Goal: Communication & Community: Answer question/provide support

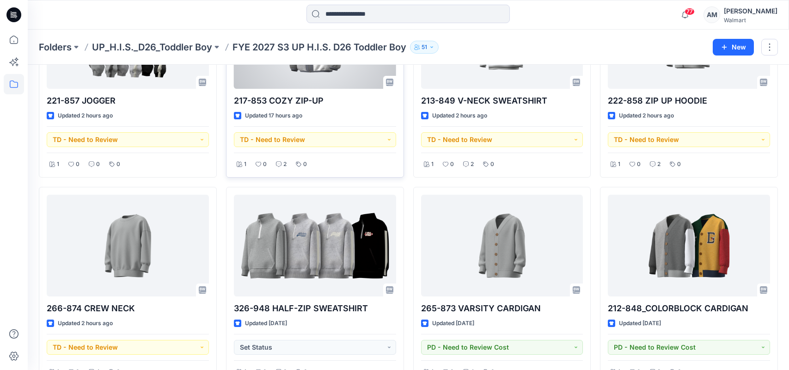
scroll to position [139, 0]
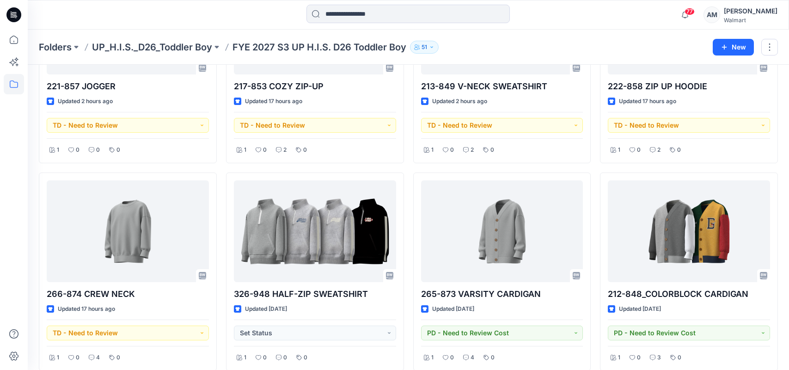
click at [658, 10] on div "77 Notifications Your style 326-948 HALF-ZIP SWEATSHIRT is ready 5 minutes ago …" at bounding box center [408, 15] width 761 height 20
click at [619, 16] on div "81 Notifications Your style 326-948 HALF-ZIP SWEATSHIRT is ready 5 minutes ago …" at bounding box center [408, 15] width 761 height 20
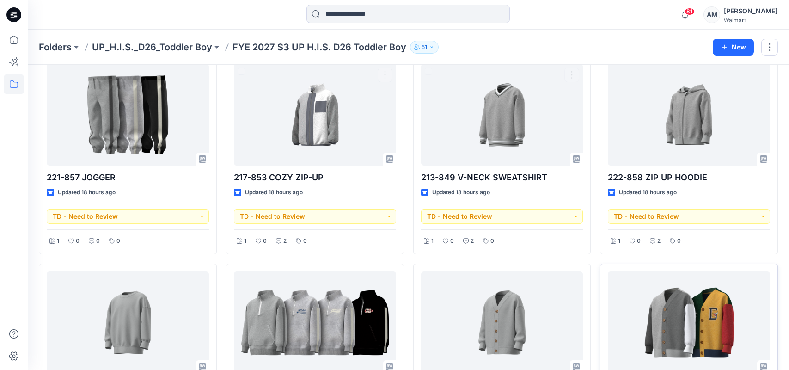
scroll to position [46, 0]
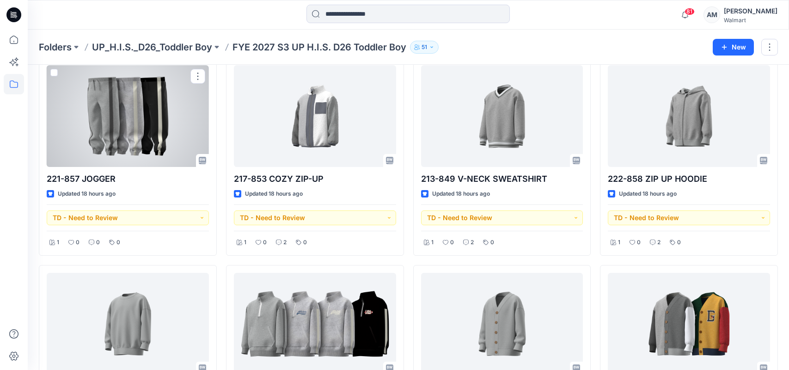
click at [135, 129] on div at bounding box center [128, 116] width 162 height 102
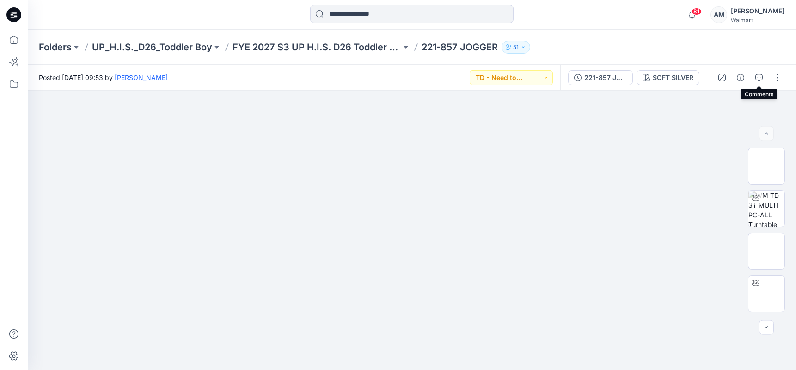
click at [759, 76] on icon "button" at bounding box center [758, 77] width 7 height 7
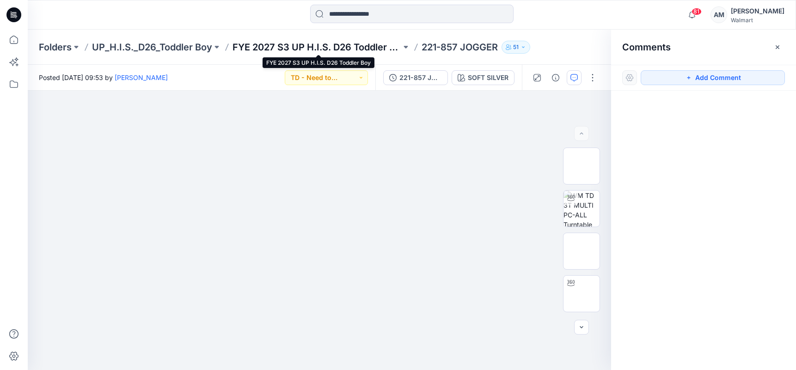
click at [301, 47] on p "FYE 2027 S3 UP H.I.S. D26 Toddler Boy" at bounding box center [317, 47] width 169 height 13
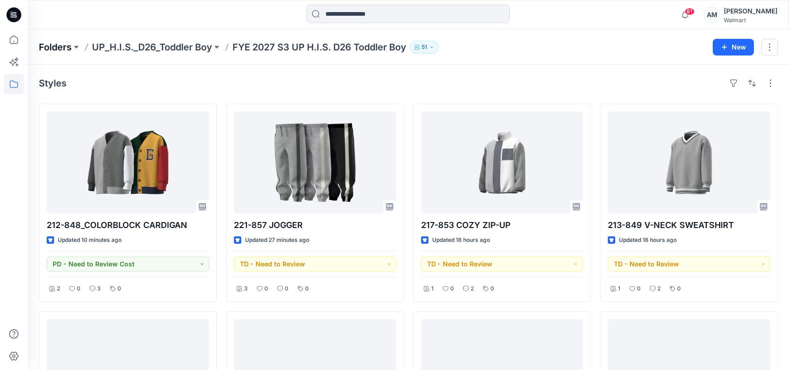
click at [43, 50] on p "Folders" at bounding box center [55, 47] width 33 height 13
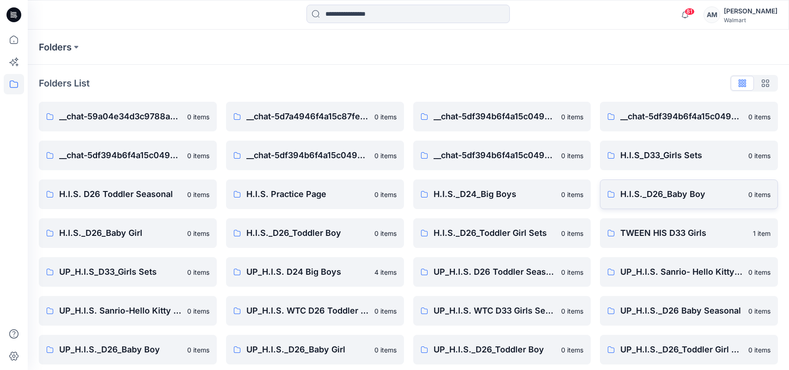
scroll to position [6, 0]
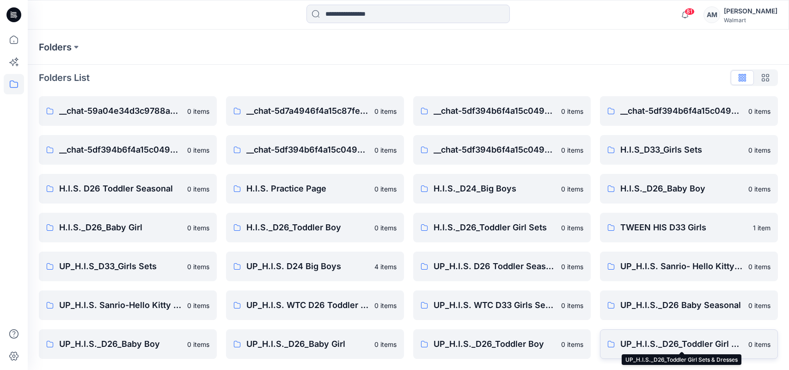
click at [681, 338] on p "UP_H.I.S._D26_Toddler Girl Sets & Dresses" at bounding box center [681, 343] width 122 height 13
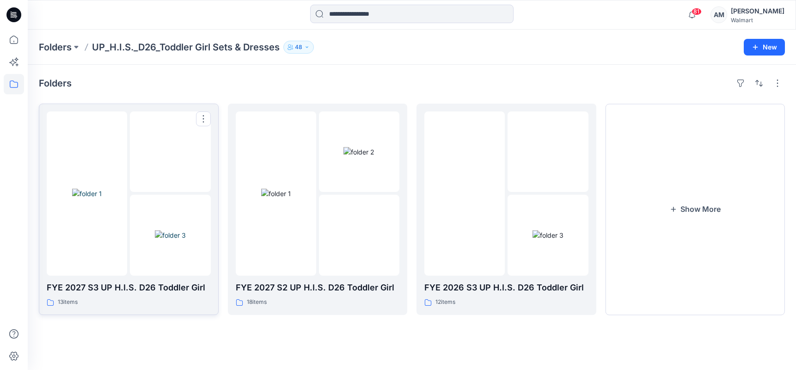
click at [102, 198] on img at bounding box center [87, 194] width 30 height 10
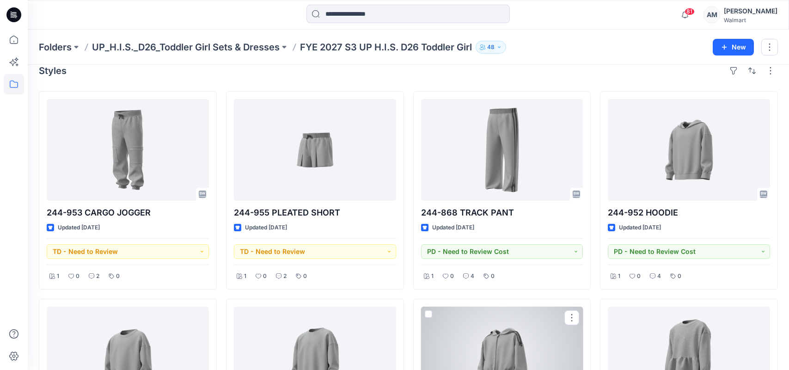
scroll to position [11, 0]
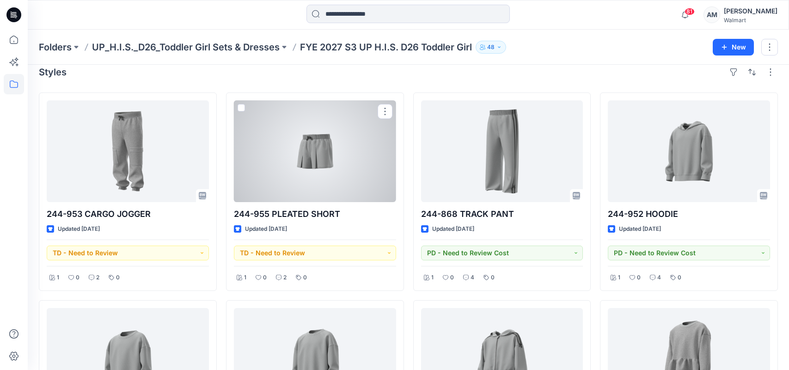
click at [345, 174] on div at bounding box center [315, 151] width 162 height 102
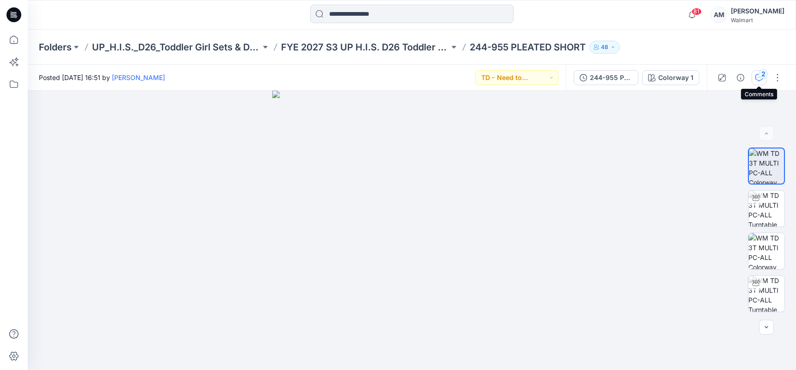
click at [756, 78] on icon "button" at bounding box center [758, 77] width 7 height 7
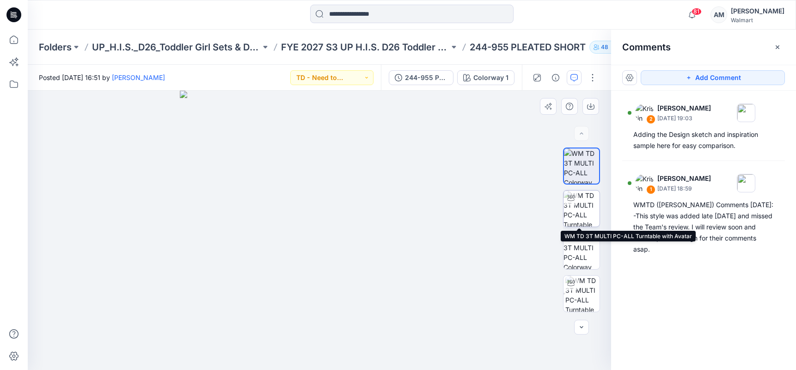
click at [578, 209] on img at bounding box center [581, 208] width 36 height 36
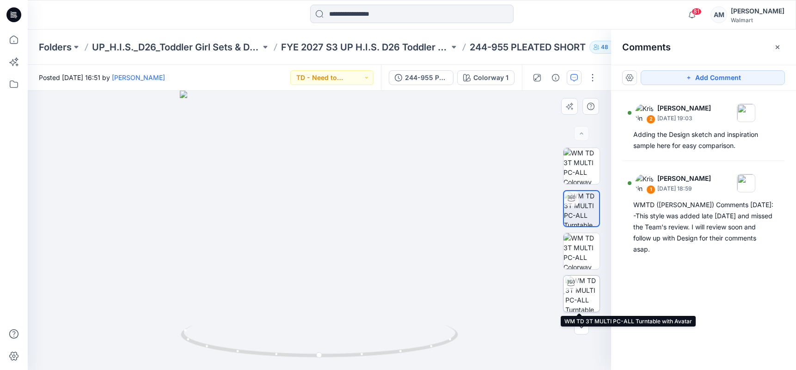
drag, startPoint x: 576, startPoint y: 295, endPoint x: 592, endPoint y: 293, distance: 15.9
click at [577, 295] on img at bounding box center [582, 293] width 34 height 36
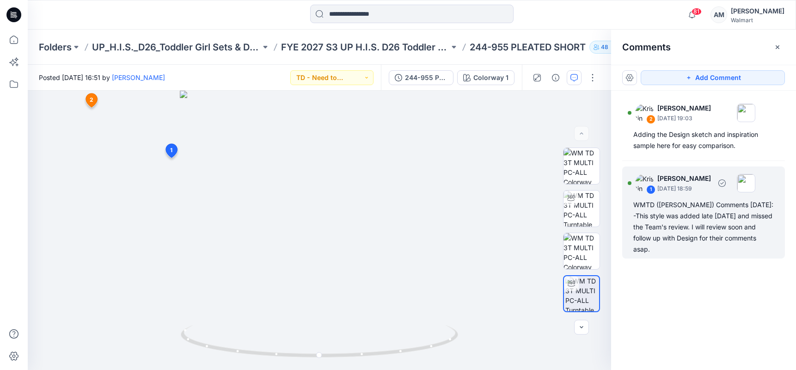
click at [699, 211] on div "WMTD ([PERSON_NAME]) Comments [DATE]: -This style was added late [DATE] and mis…" at bounding box center [703, 226] width 141 height 55
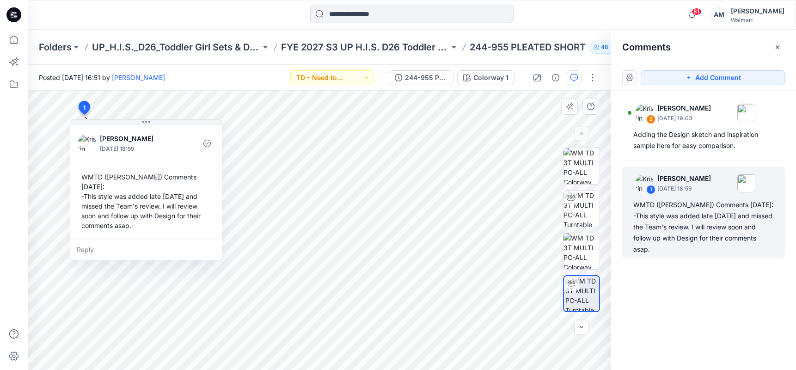
click at [92, 177] on div "WMTD ([PERSON_NAME]) Comments [DATE]: -This style was added late [DATE] and mis…" at bounding box center [146, 201] width 137 height 66
click at [91, 177] on div "WMTD ([PERSON_NAME]) Comments [DATE]: -This style was added late [DATE] and mis…" at bounding box center [146, 201] width 137 height 66
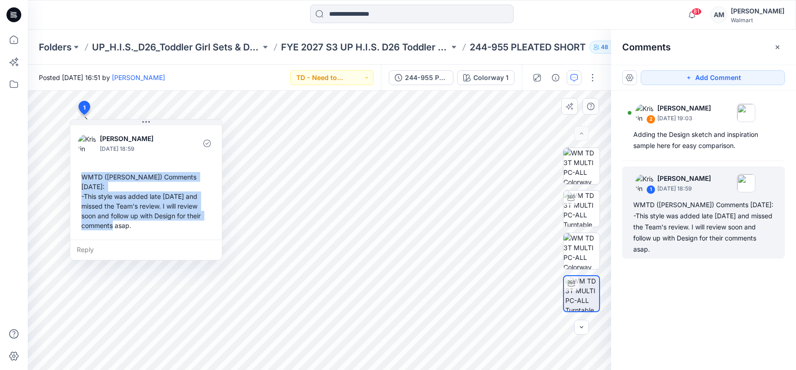
click at [148, 214] on div "WMTD ([PERSON_NAME]) Comments [DATE]: -This style was added late [DATE] and mis…" at bounding box center [146, 201] width 137 height 66
copy div "WMTD ([PERSON_NAME]) Comments [DATE]: -This style was added late [DATE] and mis…"
click at [338, 45] on p "FYE 2027 S3 UP H.I.S. D26 Toddler Girl" at bounding box center [365, 47] width 169 height 13
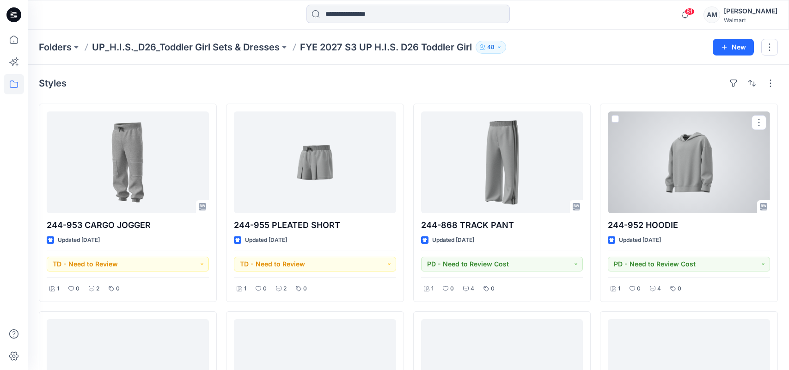
click at [672, 175] on div at bounding box center [689, 162] width 162 height 102
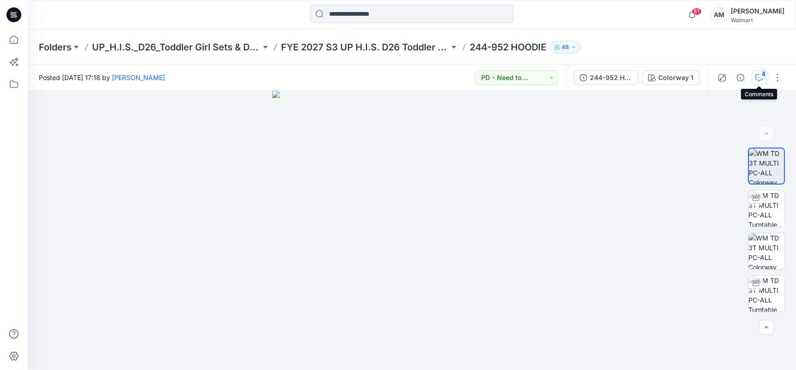
click at [758, 79] on icon "button" at bounding box center [758, 77] width 7 height 7
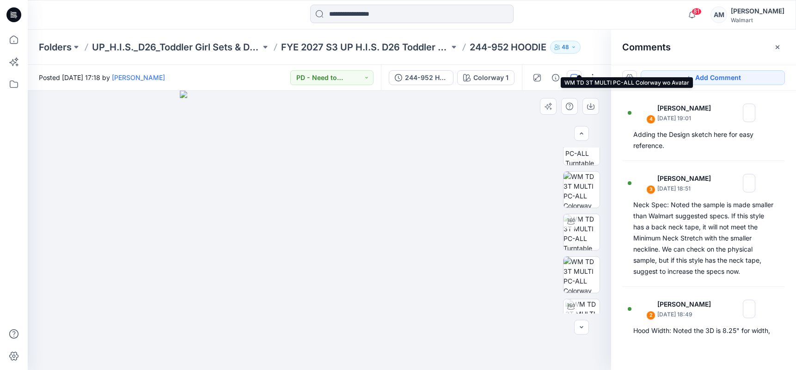
scroll to position [231, 0]
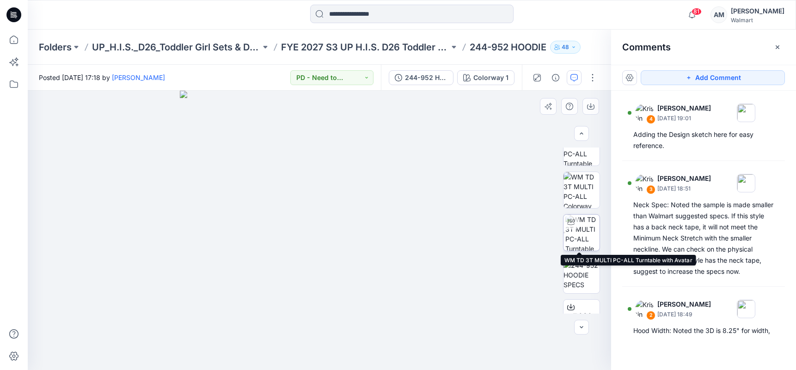
click at [576, 232] on img at bounding box center [582, 232] width 34 height 36
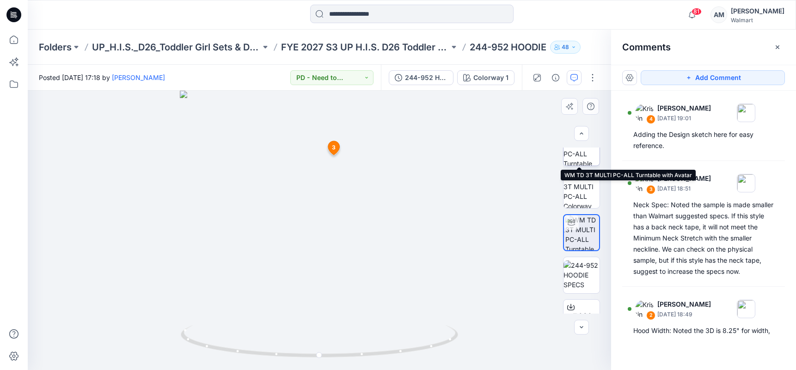
click at [583, 159] on img at bounding box center [581, 147] width 36 height 36
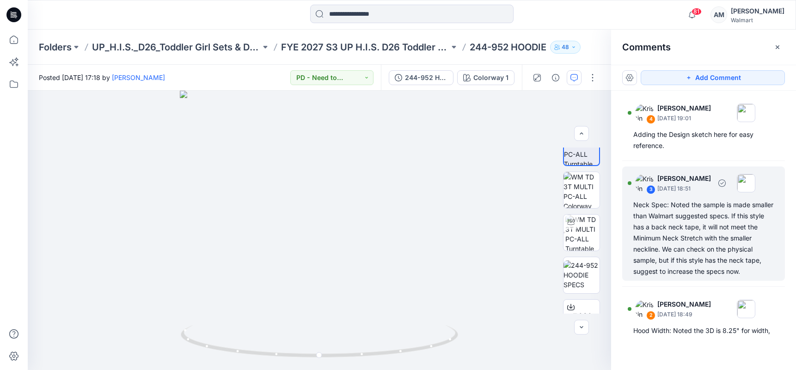
click at [659, 218] on div "Neck Spec: Noted the sample is made smaller than Walmart suggested specs. If th…" at bounding box center [703, 238] width 141 height 78
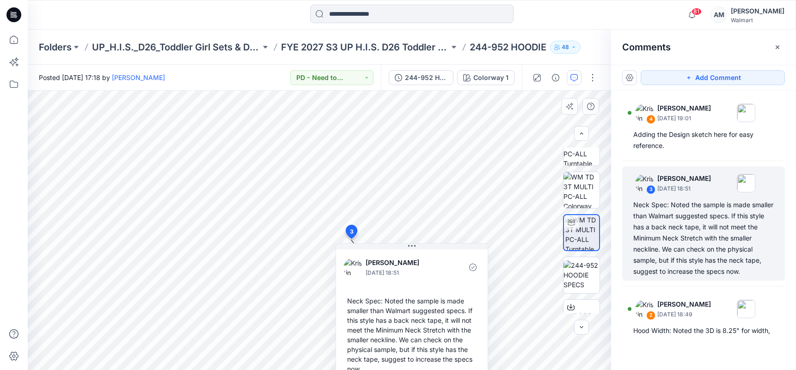
click at [355, 301] on div "Neck Spec: Noted the sample is made smaller than Walmart suggested specs. If th…" at bounding box center [411, 334] width 137 height 85
click at [355, 302] on div "Neck Spec: Noted the sample is made smaller than Walmart suggested specs. If th…" at bounding box center [411, 334] width 137 height 85
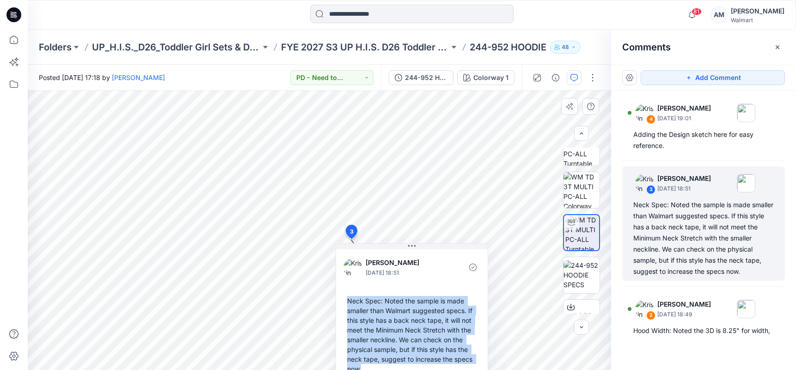
click at [355, 302] on div "Neck Spec: Noted the sample is made smaller than Walmart suggested specs. If th…" at bounding box center [411, 334] width 137 height 85
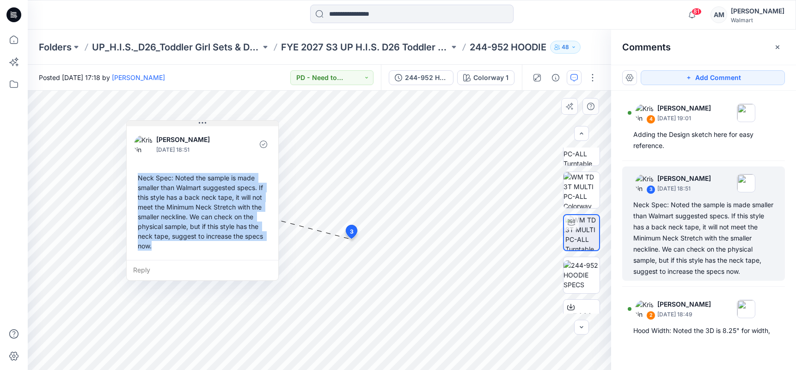
drag, startPoint x: 405, startPoint y: 247, endPoint x: 194, endPoint y: 124, distance: 244.6
click at [195, 124] on button at bounding box center [203, 124] width 152 height 6
copy div "Neck Spec: Noted the sample is made smaller than Walmart suggested specs. If th…"
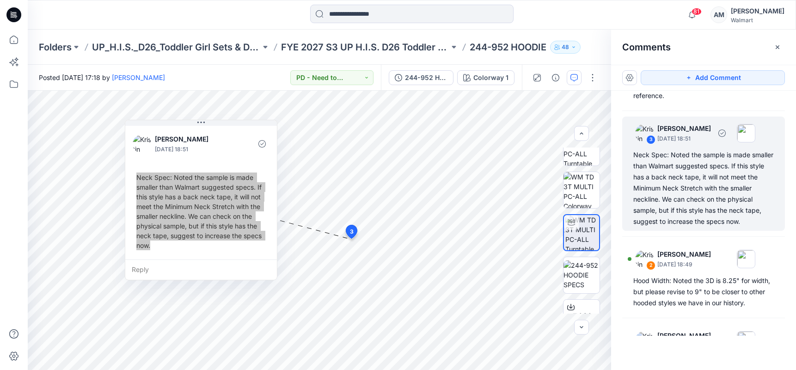
scroll to position [92, 0]
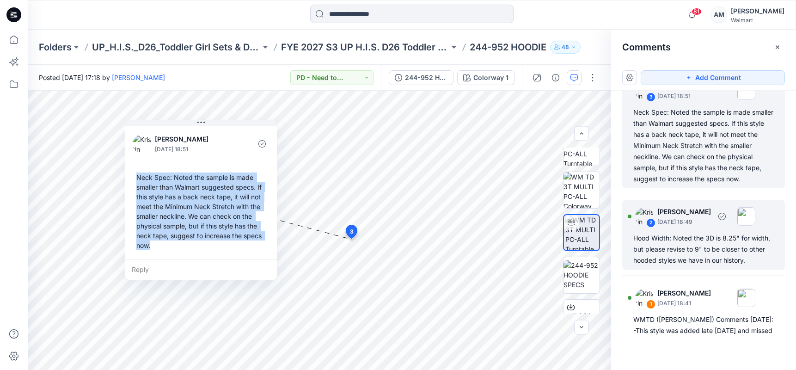
click at [695, 264] on div "Hood Width: Noted the 3D is 8.25" for width, but please revise to 9" to be clos…" at bounding box center [703, 249] width 141 height 33
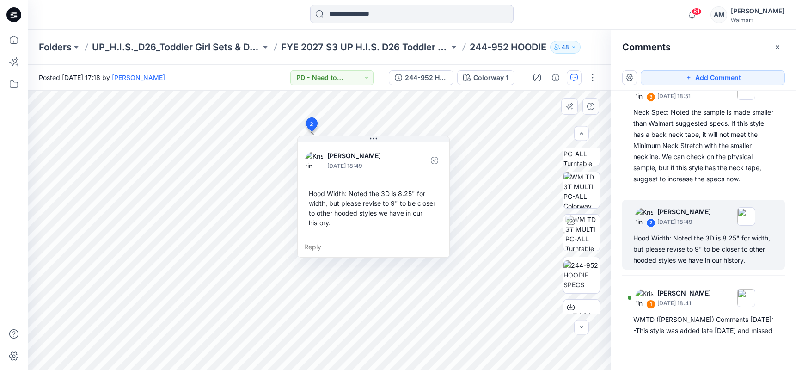
click at [311, 194] on div "Hood Width: Noted the 3D is 8.25" for width, but please revise to 9" to be clos…" at bounding box center [373, 208] width 137 height 46
click at [311, 193] on div "Hood Width: Noted the 3D is 8.25" for width, but please revise to 9" to be clos…" at bounding box center [373, 208] width 137 height 46
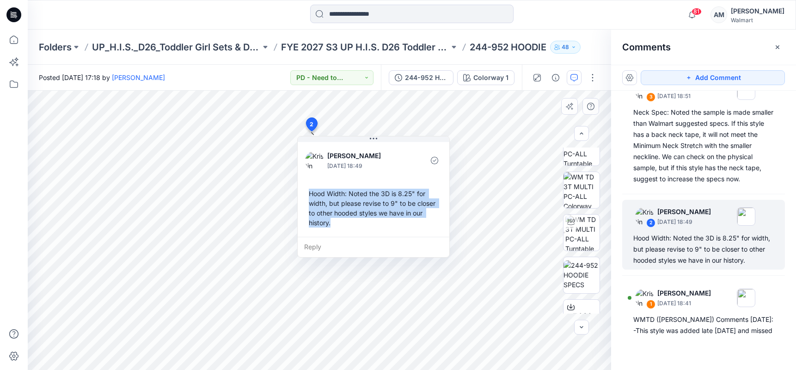
click at [340, 226] on div "Hood Width: Noted the 3D is 8.25" for width, but please revise to 9" to be clos…" at bounding box center [373, 208] width 137 height 46
copy div "Hood Width: Noted the 3D is 8.25" for width, but please revise to 9" to be clos…"
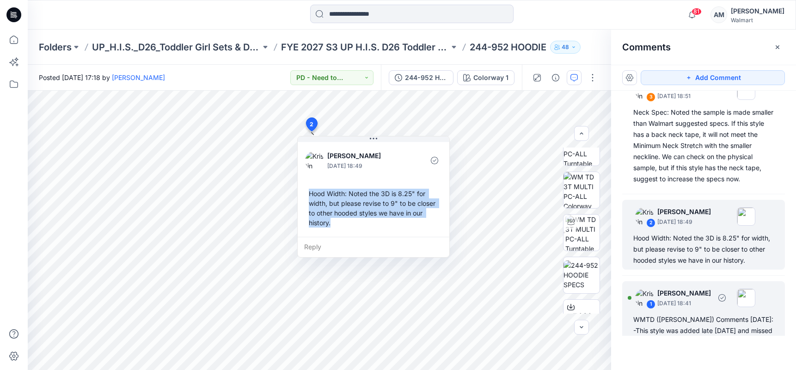
drag, startPoint x: 670, startPoint y: 317, endPoint x: 684, endPoint y: 317, distance: 13.9
click at [670, 308] on p "[DATE] 18:41" at bounding box center [684, 303] width 54 height 9
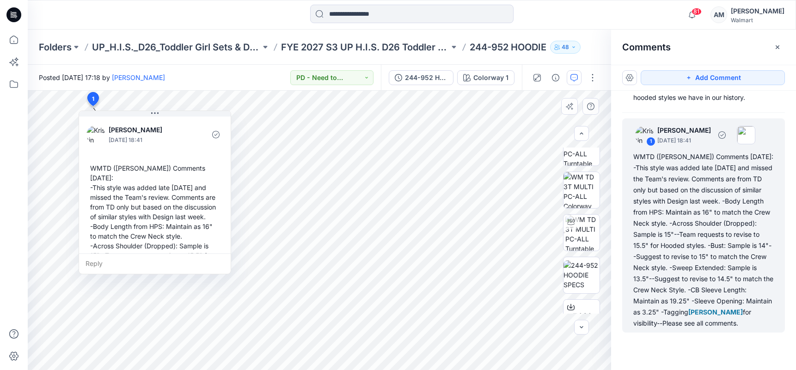
scroll to position [263, 0]
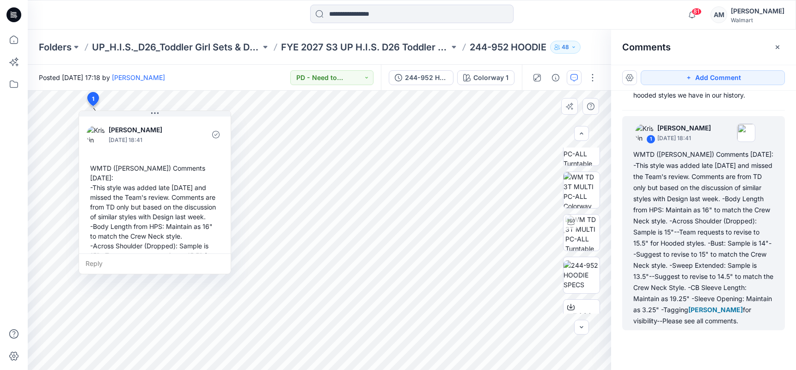
click at [99, 167] on div "WMTD ([PERSON_NAME]) Comments [DATE]: -This style was added late [DATE] and mis…" at bounding box center [154, 260] width 137 height 202
click at [100, 169] on div "WMTD ([PERSON_NAME]) Comments [DATE]: -This style was added late [DATE] and mis…" at bounding box center [154, 260] width 137 height 202
click at [96, 165] on div "WMTD ([PERSON_NAME]) Comments [DATE]: -This style was added late [DATE] and mis…" at bounding box center [154, 260] width 137 height 202
click at [100, 171] on div "WMTD ([PERSON_NAME]) Comments [DATE]: -This style was added late [DATE] and mis…" at bounding box center [154, 260] width 137 height 202
click at [101, 170] on div "WMTD ([PERSON_NAME]) Comments [DATE]: -This style was added late [DATE] and mis…" at bounding box center [154, 260] width 137 height 202
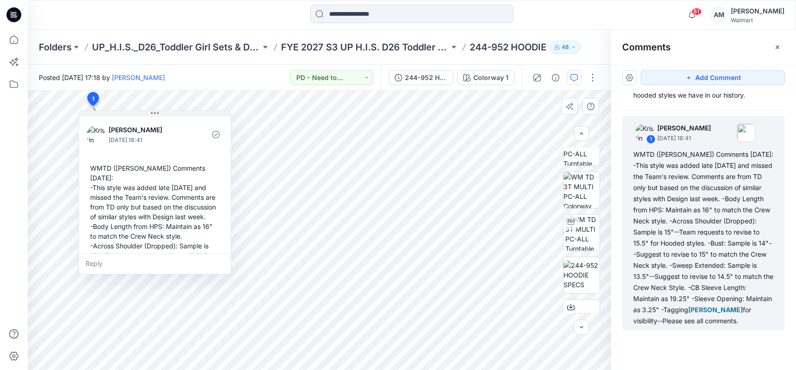
click at [101, 170] on div "WMTD ([PERSON_NAME]) Comments [DATE]: -This style was added late [DATE] and mis…" at bounding box center [154, 260] width 137 height 202
click at [101, 169] on div "WMTD ([PERSON_NAME]) Comments [DATE]: -This style was added late [DATE] and mis…" at bounding box center [154, 260] width 137 height 202
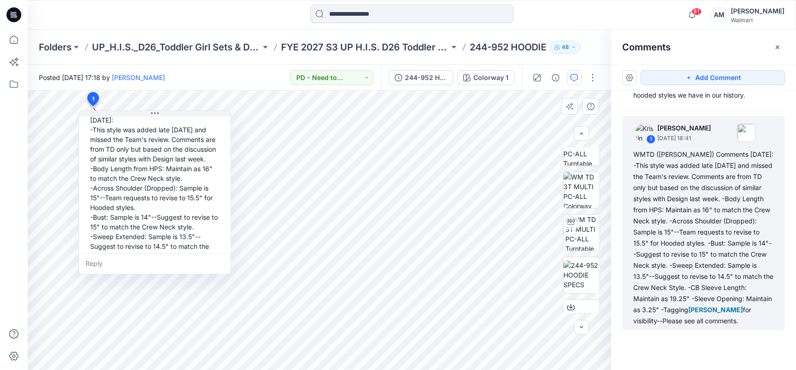
scroll to position [104, 0]
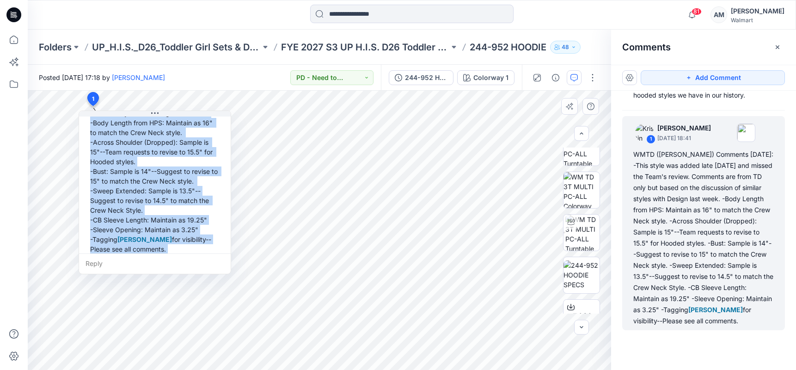
click at [146, 243] on div "WMTD ([PERSON_NAME]) Comments [DATE]: -This style was added late [DATE] and mis…" at bounding box center [154, 157] width 137 height 202
copy div "WMTD ([PERSON_NAME]) Comments [DATE]: -This style was added late [DATE] and mis…"
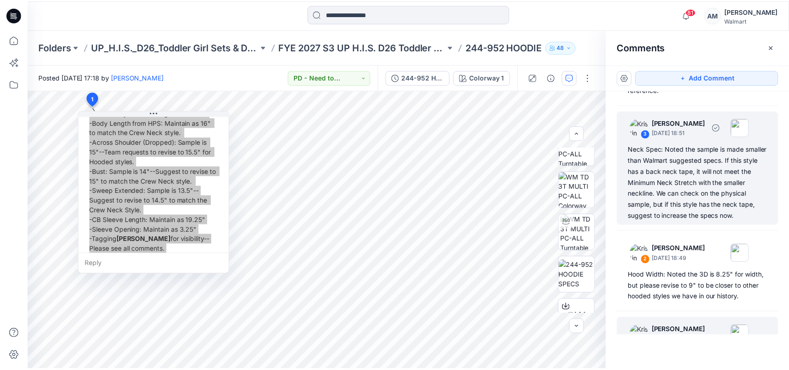
scroll to position [0, 0]
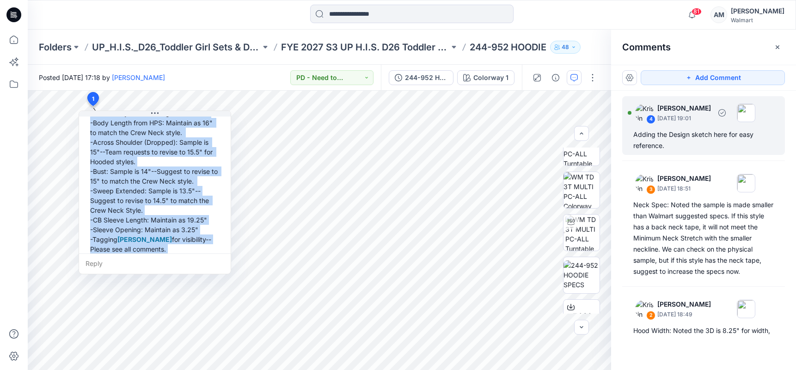
click at [728, 129] on div "Adding the Design sketch here for easy reference." at bounding box center [703, 140] width 141 height 22
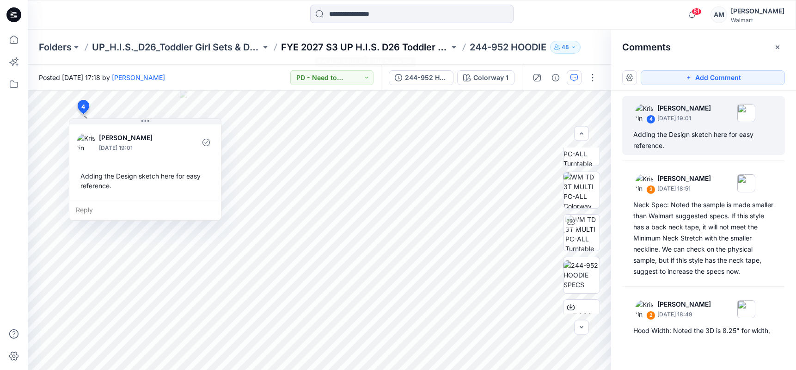
click at [411, 51] on p "FYE 2027 S3 UP H.I.S. D26 Toddler Girl" at bounding box center [365, 47] width 169 height 13
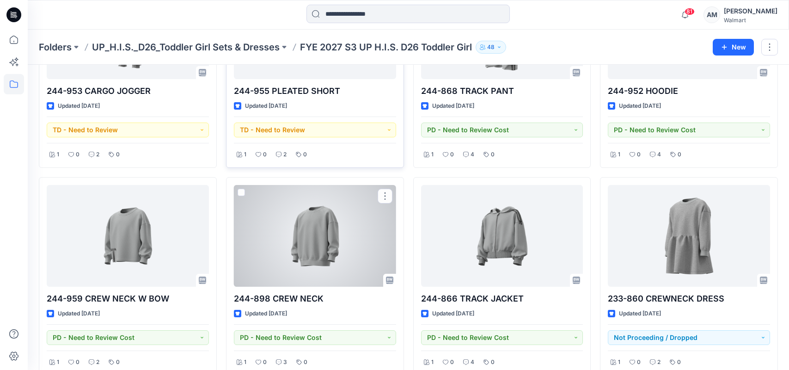
scroll to position [185, 0]
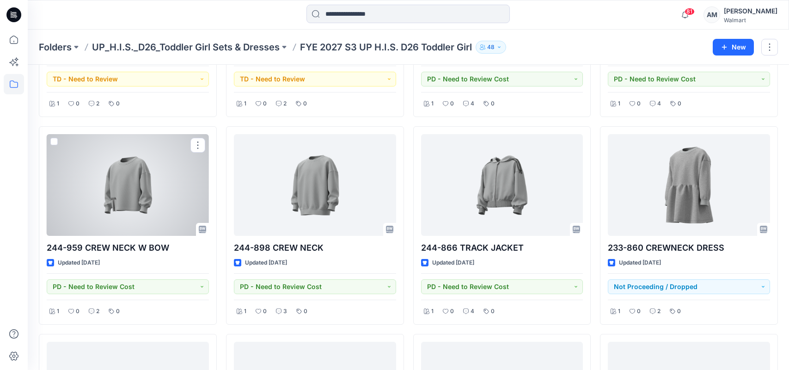
click at [109, 199] on div at bounding box center [128, 185] width 162 height 102
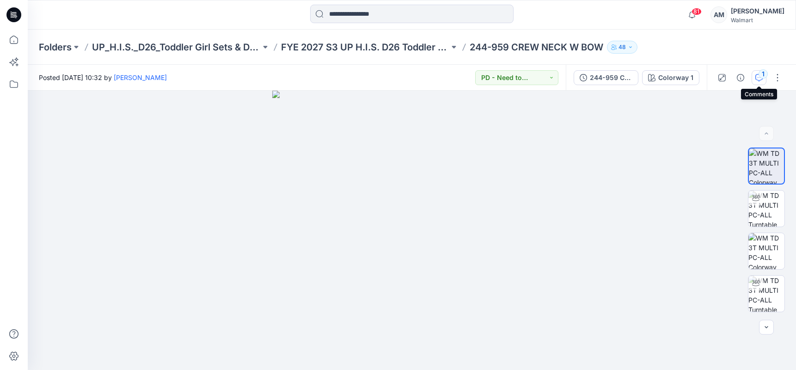
click at [761, 75] on div "1" at bounding box center [763, 73] width 9 height 9
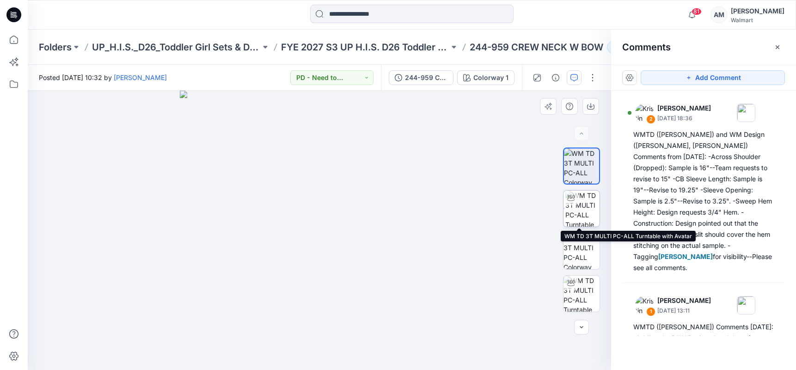
click at [577, 208] on img at bounding box center [582, 208] width 34 height 36
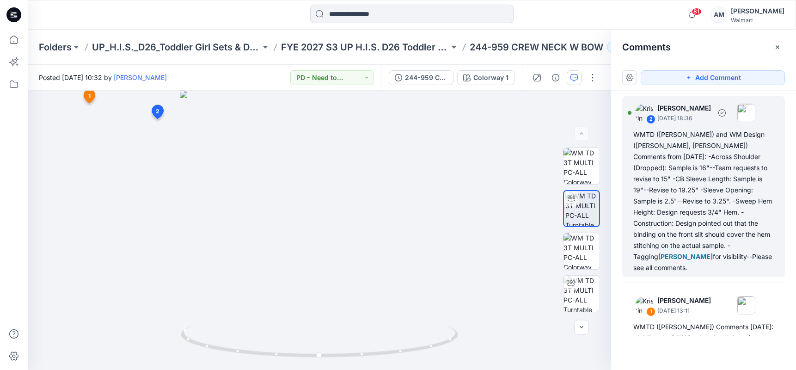
click at [687, 177] on div "WMTD ([PERSON_NAME]) and WM Design ([PERSON_NAME], [PERSON_NAME]) Comments from…" at bounding box center [703, 201] width 141 height 144
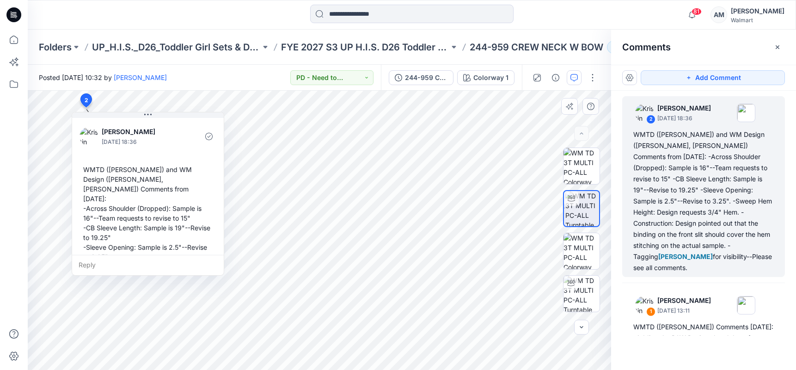
click at [88, 170] on div "WMTD ([PERSON_NAME]) and WM Design ([PERSON_NAME], [PERSON_NAME]) Comments from…" at bounding box center [148, 247] width 137 height 172
click at [87, 170] on div "WMTD ([PERSON_NAME]) and WM Design ([PERSON_NAME], [PERSON_NAME]) Comments from…" at bounding box center [148, 247] width 137 height 172
click at [87, 169] on div "WMTD ([PERSON_NAME]) and WM Design ([PERSON_NAME], [PERSON_NAME]) Comments from…" at bounding box center [148, 247] width 137 height 172
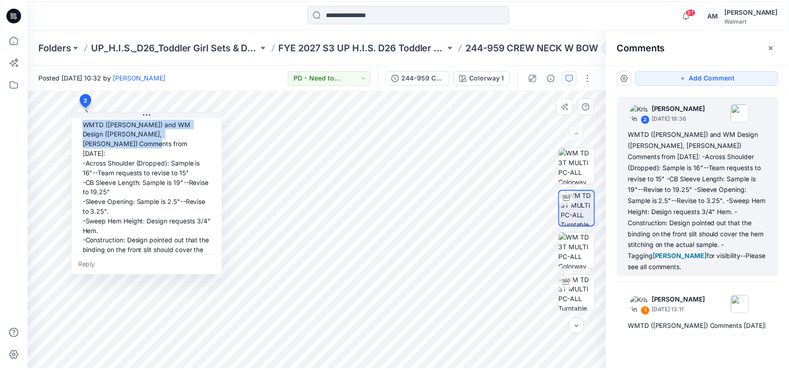
scroll to position [65, 0]
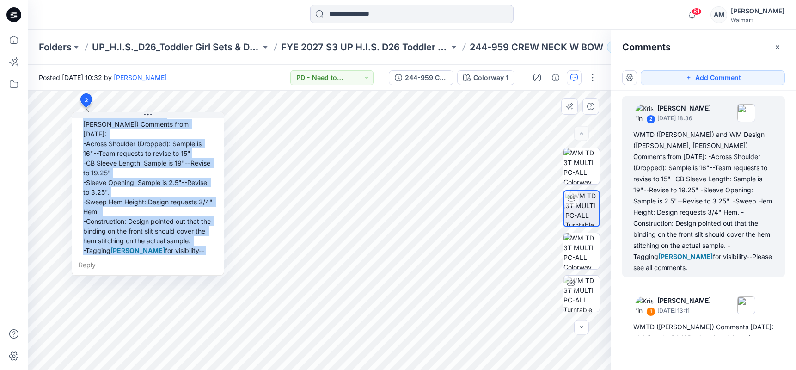
click at [140, 245] on div "WMTD ([PERSON_NAME]) and WM Design ([PERSON_NAME], [PERSON_NAME]) Comments from…" at bounding box center [148, 182] width 137 height 172
copy div "WMTD ([PERSON_NAME]) and WM Design ([PERSON_NAME], [PERSON_NAME]) Comments from…"
click at [407, 43] on p "FYE 2027 S3 UP H.I.S. D26 Toddler Girl" at bounding box center [365, 47] width 169 height 13
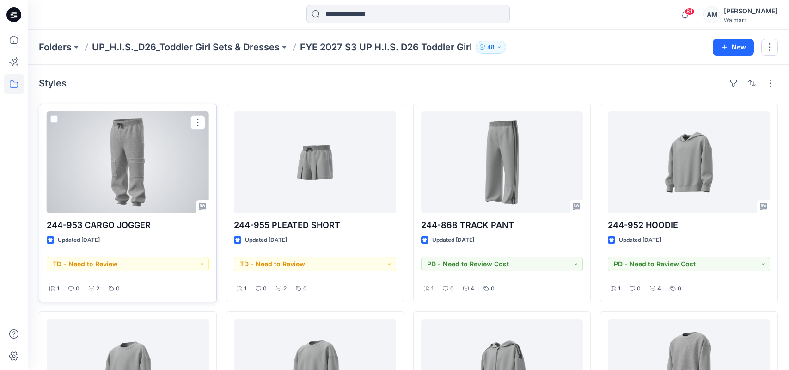
click at [119, 167] on div at bounding box center [128, 162] width 162 height 102
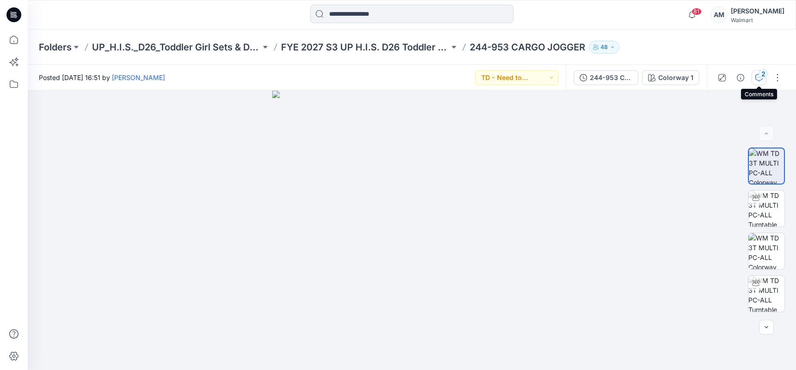
click at [760, 75] on div "2" at bounding box center [763, 73] width 9 height 9
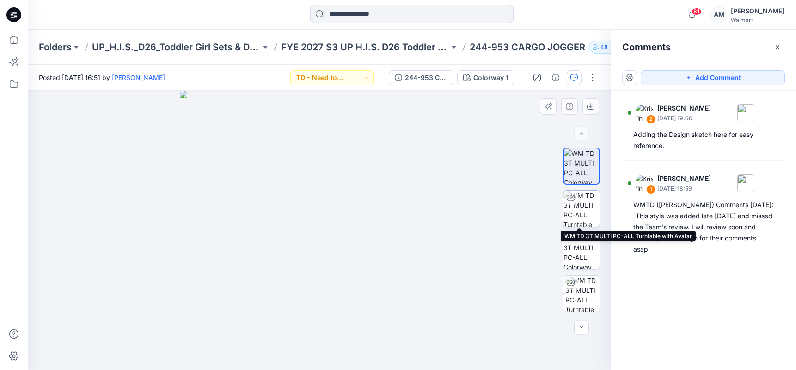
click at [579, 213] on img at bounding box center [581, 208] width 36 height 36
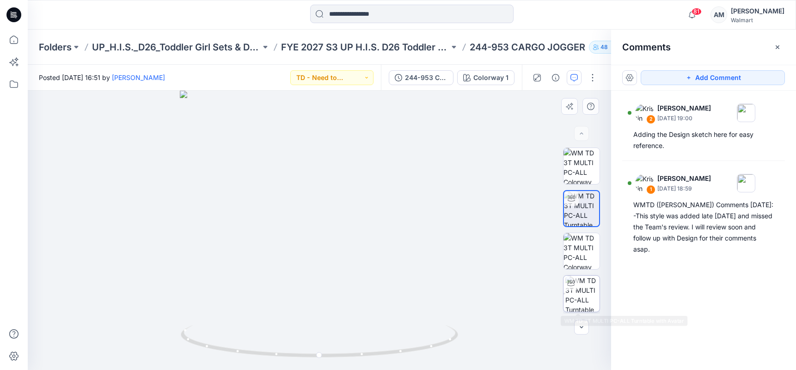
click at [581, 285] on img at bounding box center [582, 293] width 34 height 36
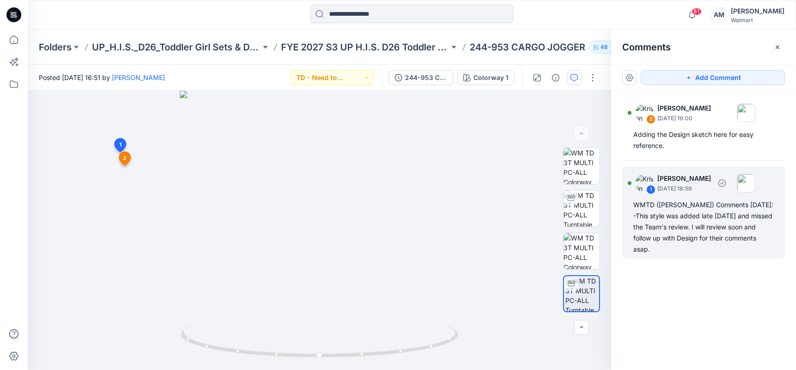
drag, startPoint x: 687, startPoint y: 205, endPoint x: 661, endPoint y: 209, distance: 25.7
click at [687, 205] on div "WMTD ([PERSON_NAME]) Comments [DATE]: -This style was added late [DATE] and mis…" at bounding box center [703, 226] width 141 height 55
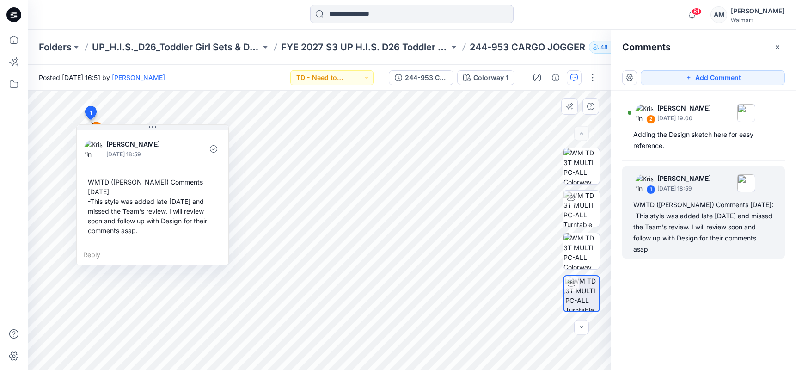
click at [91, 183] on div "WMTD ([PERSON_NAME]) Comments [DATE]: -This style was added late [DATE] and mis…" at bounding box center [152, 206] width 137 height 66
click at [93, 183] on div "WMTD ([PERSON_NAME]) Comments [DATE]: -This style was added late [DATE] and mis…" at bounding box center [152, 206] width 137 height 66
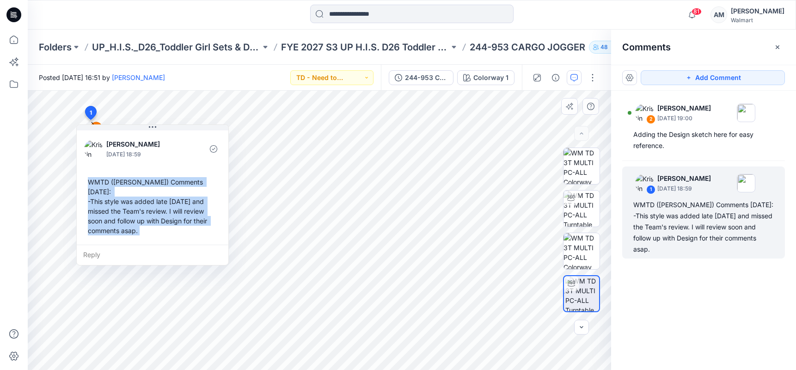
click at [148, 220] on div "WMTD ([PERSON_NAME]) Comments [DATE]: -This style was added late [DATE] and mis…" at bounding box center [152, 206] width 137 height 66
copy div "WMTD ([PERSON_NAME]) Comments [DATE]: -This style was added late [DATE] and mis…"
click at [397, 42] on p "FYE 2027 S3 UP H.I.S. D26 Toddler Girl" at bounding box center [365, 47] width 169 height 13
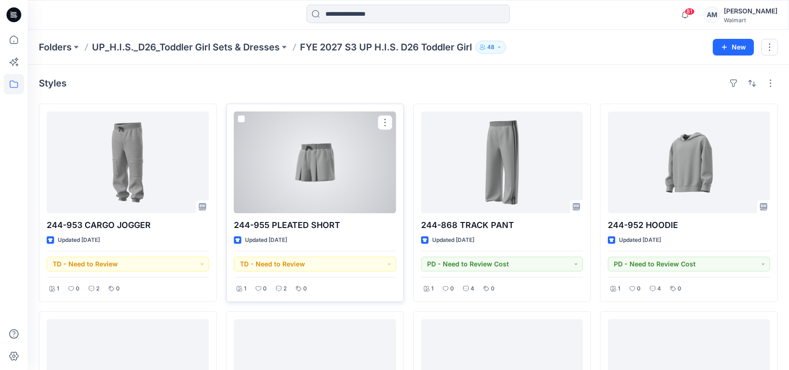
click at [331, 177] on div at bounding box center [315, 162] width 162 height 102
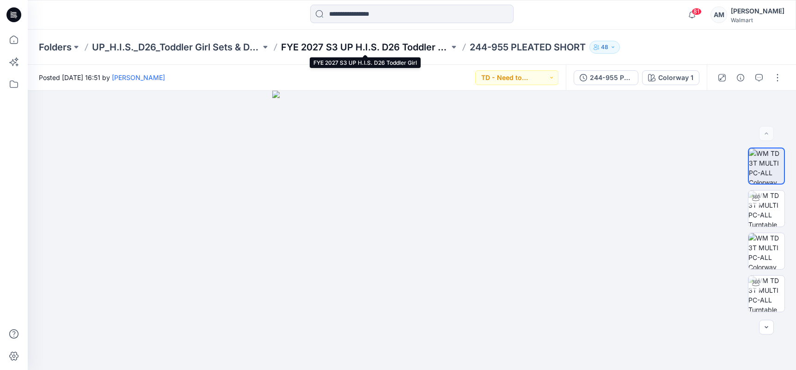
click at [380, 45] on p "FYE 2027 S3 UP H.I.S. D26 Toddler Girl" at bounding box center [365, 47] width 169 height 13
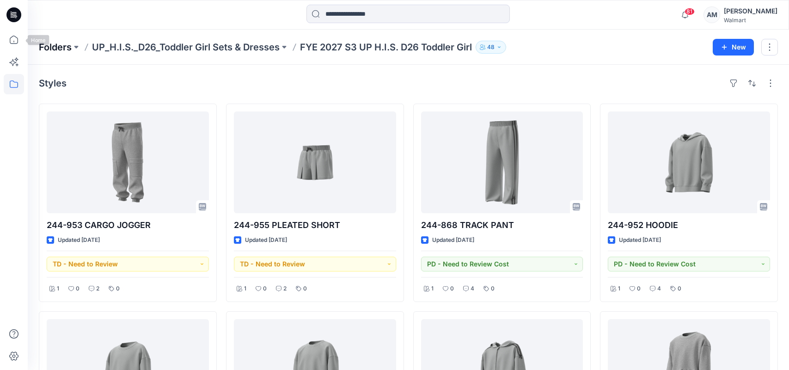
click at [61, 50] on p "Folders" at bounding box center [55, 47] width 33 height 13
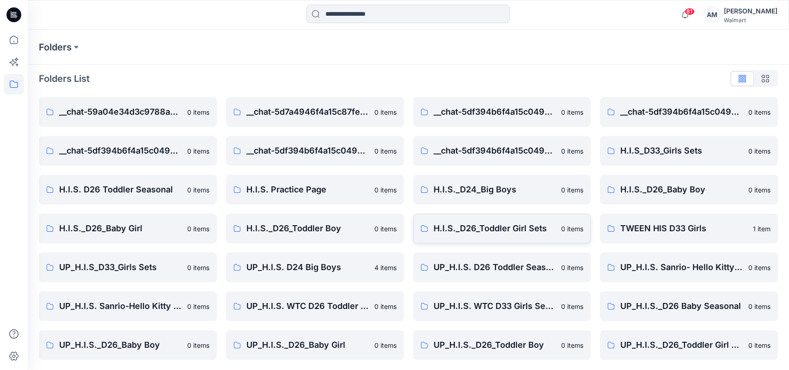
scroll to position [6, 0]
click at [318, 348] on p "UP_H.I.S._D26_Baby Girl" at bounding box center [307, 343] width 122 height 13
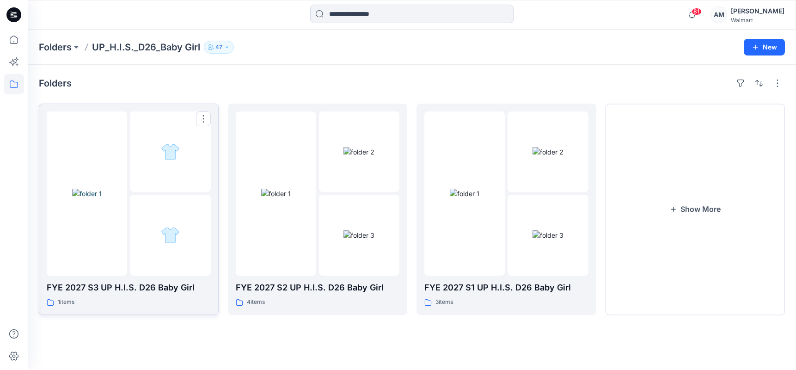
click at [135, 214] on div at bounding box center [170, 235] width 80 height 80
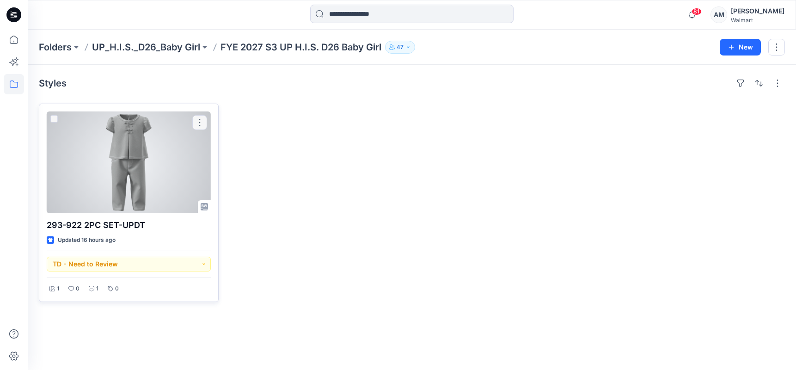
click at [147, 159] on div at bounding box center [129, 162] width 164 height 102
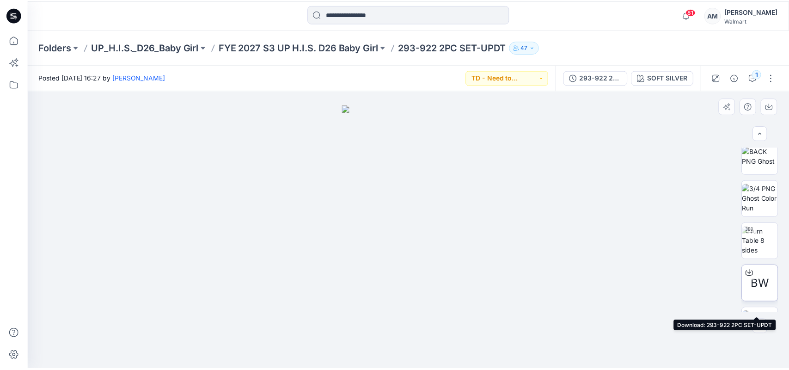
scroll to position [208, 0]
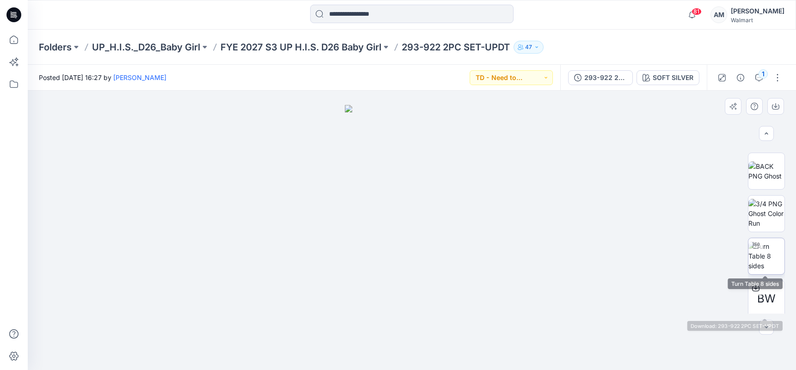
click at [758, 256] on img at bounding box center [766, 255] width 36 height 29
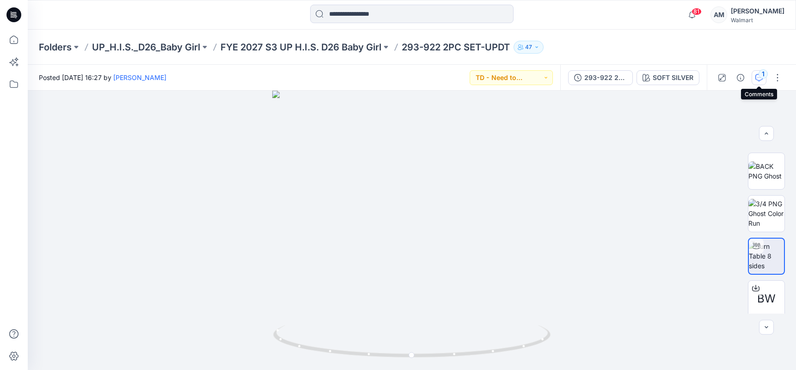
click at [760, 72] on div "1" at bounding box center [763, 73] width 9 height 9
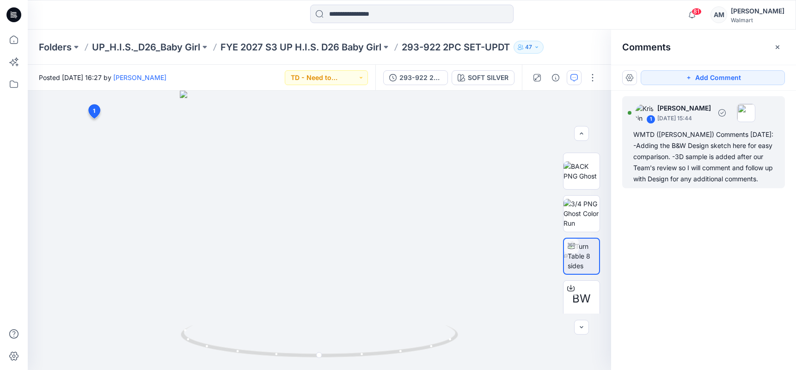
click at [663, 135] on div "WMTD ([PERSON_NAME]) Comments [DATE]: -Adding the B&W Design sketch here for ea…" at bounding box center [703, 156] width 141 height 55
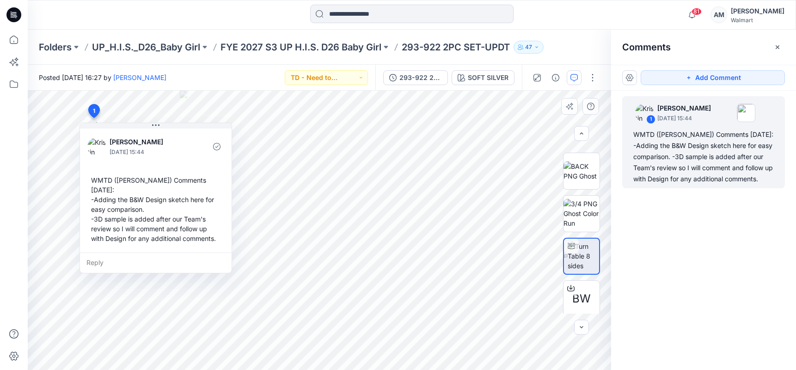
click at [111, 181] on div "WMTD ([PERSON_NAME]) Comments [DATE]: -Adding the B&W Design sketch here for ea…" at bounding box center [155, 208] width 137 height 75
click at [98, 179] on div "WMTD ([PERSON_NAME]) Comments [DATE]: -Adding the B&W Design sketch here for ea…" at bounding box center [155, 208] width 137 height 75
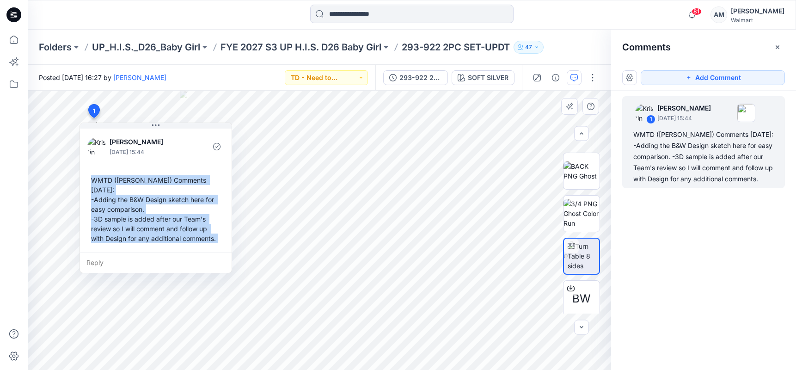
click at [220, 233] on div "WMTD ([PERSON_NAME]) Comments [DATE]: -Adding the B&W Design sketch here for ea…" at bounding box center [155, 208] width 137 height 75
copy div "WMTD ([PERSON_NAME]) Comments [DATE]: -Adding the B&W Design sketch here for ea…"
click at [270, 46] on p "FYE 2027 S3 UP H.I.S. D26 Baby Girl" at bounding box center [300, 47] width 161 height 13
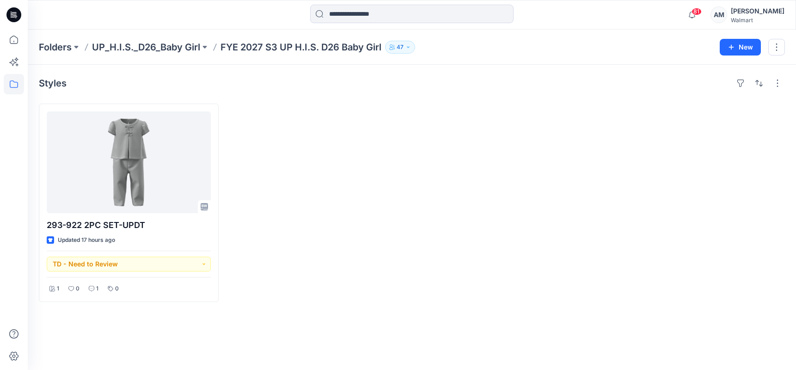
click at [134, 49] on p "UP_H.I.S._D26_Baby Girl" at bounding box center [146, 47] width 108 height 13
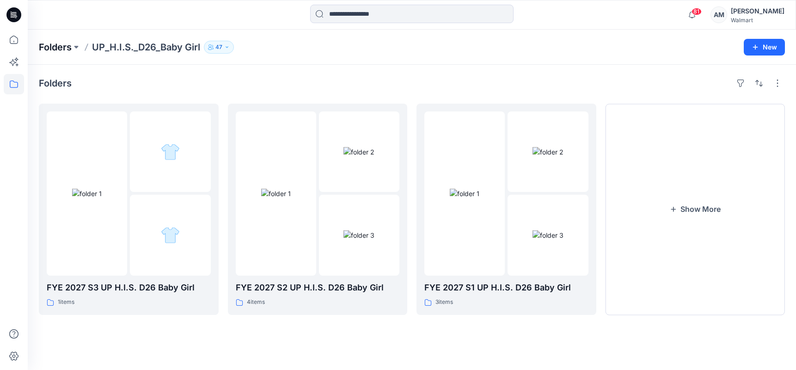
click at [55, 51] on p "Folders" at bounding box center [55, 47] width 33 height 13
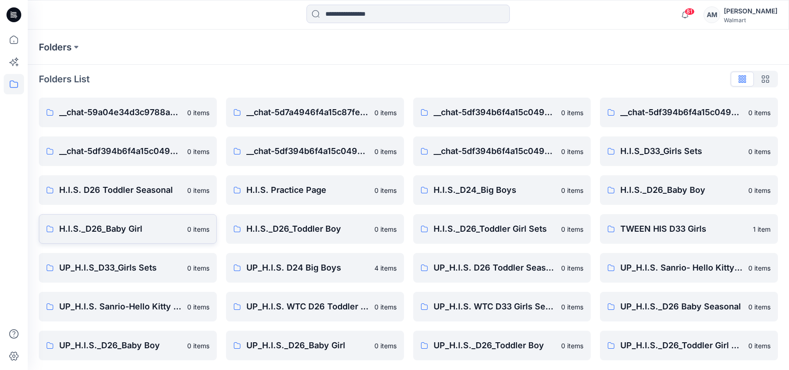
scroll to position [6, 0]
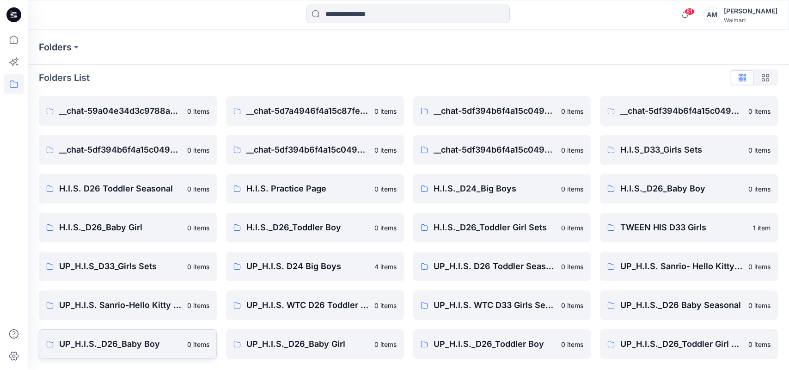
click at [133, 343] on p "UP_H.I.S._D26_Baby Boy" at bounding box center [120, 343] width 122 height 13
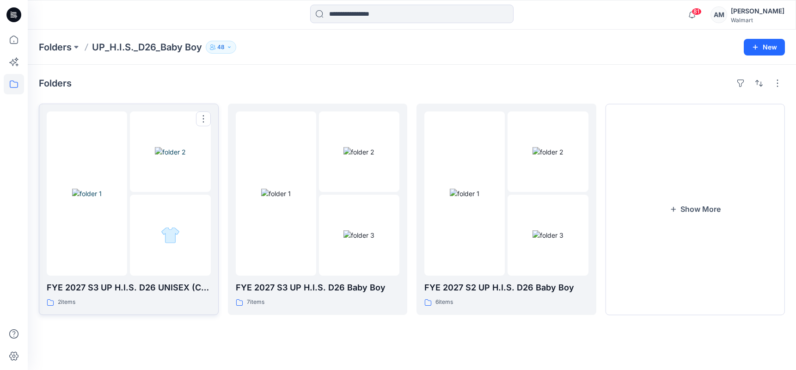
click at [102, 189] on img at bounding box center [87, 194] width 30 height 10
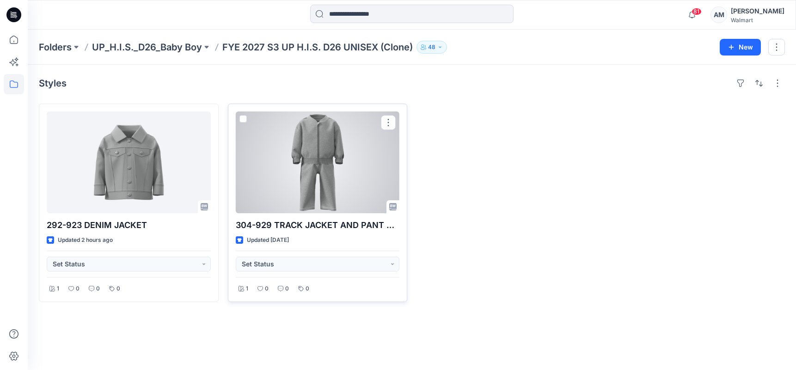
click at [349, 172] on div at bounding box center [318, 162] width 164 height 102
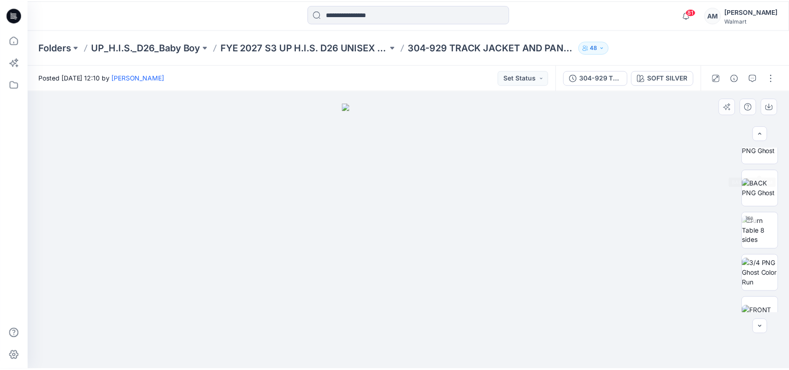
scroll to position [231, 0]
click at [749, 186] on div at bounding box center [755, 179] width 15 height 15
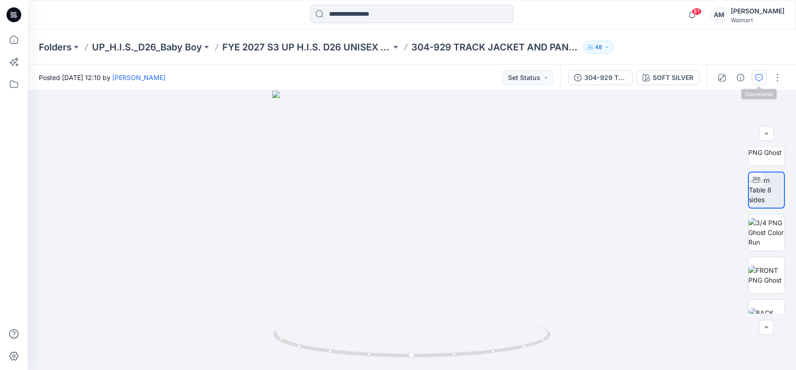
click at [763, 80] on button "button" at bounding box center [759, 77] width 15 height 15
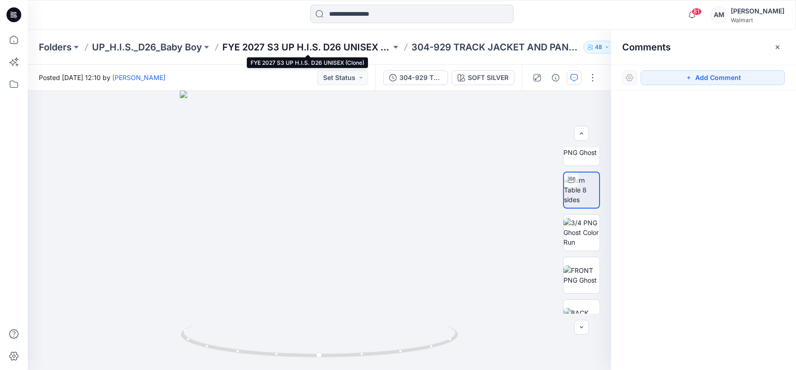
click at [333, 42] on p "FYE 2027 S3 UP H.I.S. D26 UNISEX (Clone)" at bounding box center [306, 47] width 169 height 13
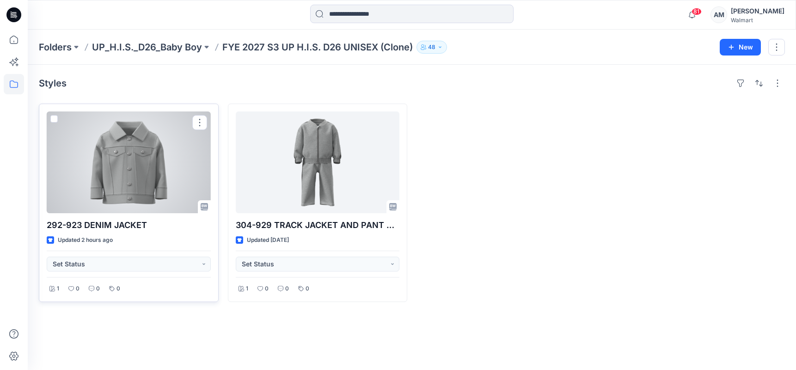
click at [147, 186] on div at bounding box center [129, 162] width 164 height 102
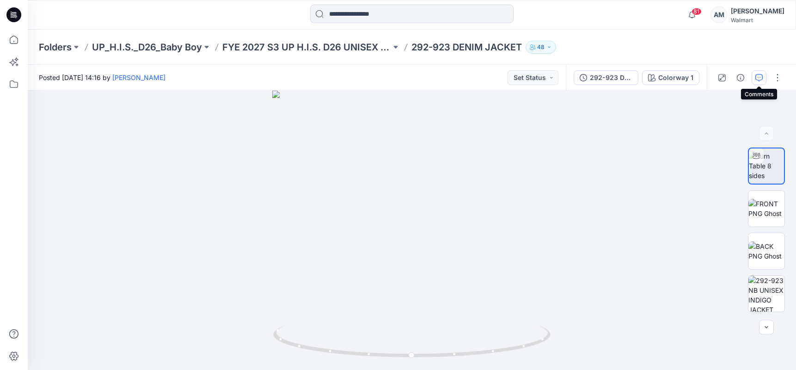
click at [758, 82] on button "button" at bounding box center [759, 77] width 15 height 15
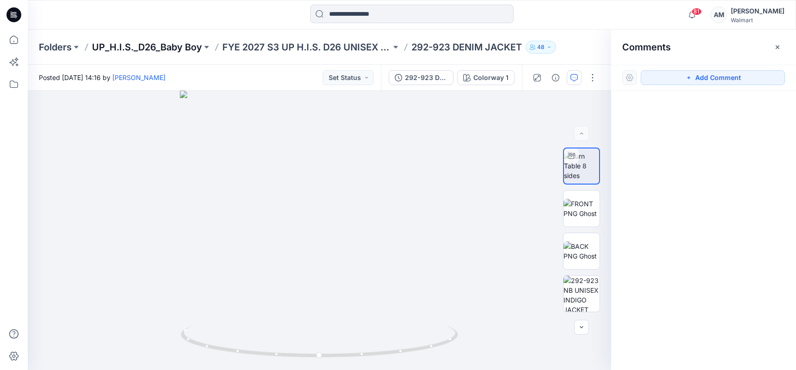
click at [155, 49] on p "UP_H.I.S._D26_Baby Boy" at bounding box center [147, 47] width 110 height 13
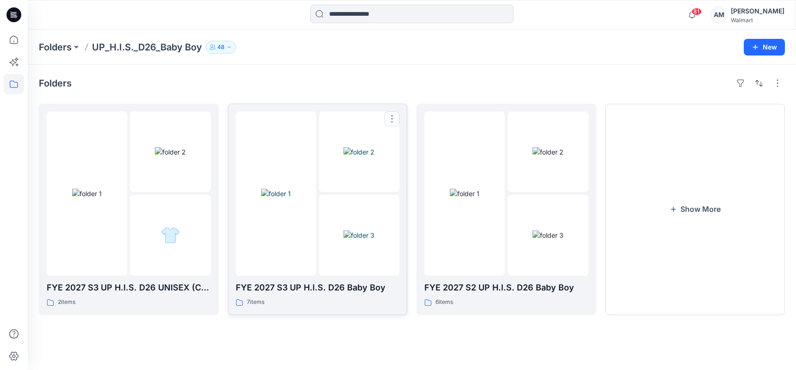
click at [343, 230] on img at bounding box center [358, 235] width 31 height 10
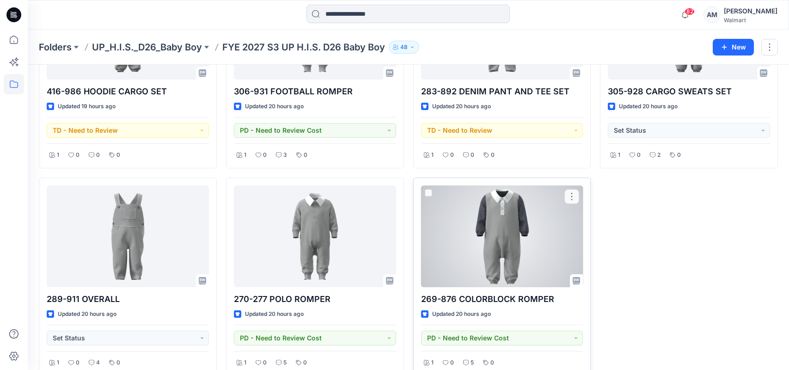
scroll to position [151, 0]
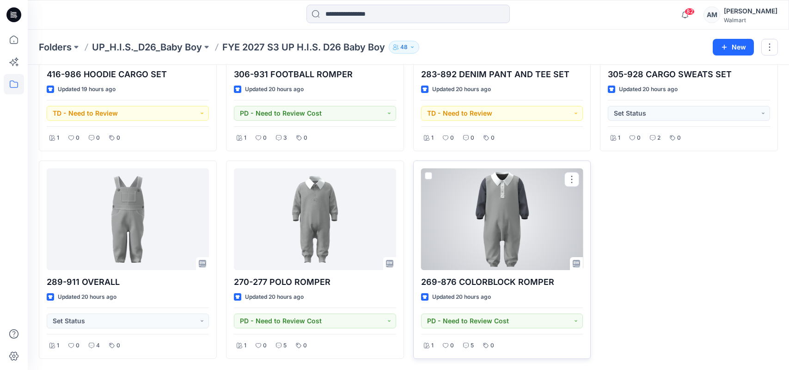
click at [516, 231] on div at bounding box center [502, 219] width 162 height 102
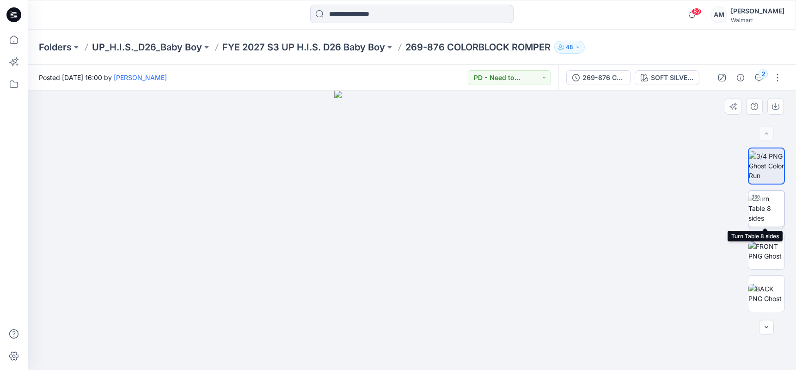
click at [769, 205] on img at bounding box center [766, 208] width 36 height 29
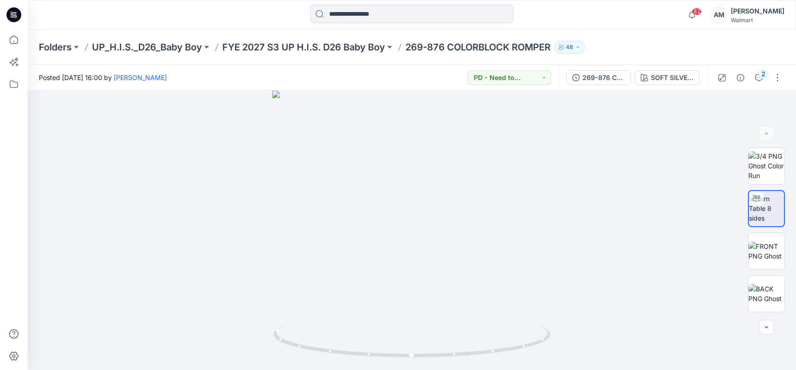
click at [669, 37] on div "Folders UP_H.I.S._D26_Baby Boy FYE 2027 S3 UP H.I.S. D26 Baby Boy 269-876 COLOR…" at bounding box center [412, 47] width 768 height 35
click at [758, 74] on icon "button" at bounding box center [758, 77] width 7 height 7
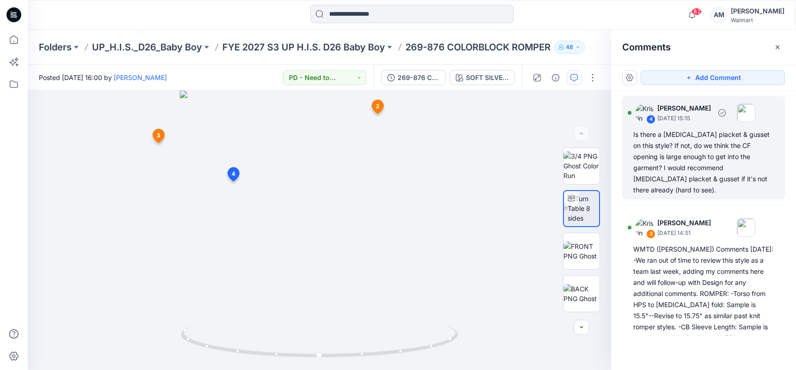
click at [730, 159] on div "Is there a [MEDICAL_DATA] placket & gusset on this style? If not, do we think t…" at bounding box center [703, 162] width 141 height 67
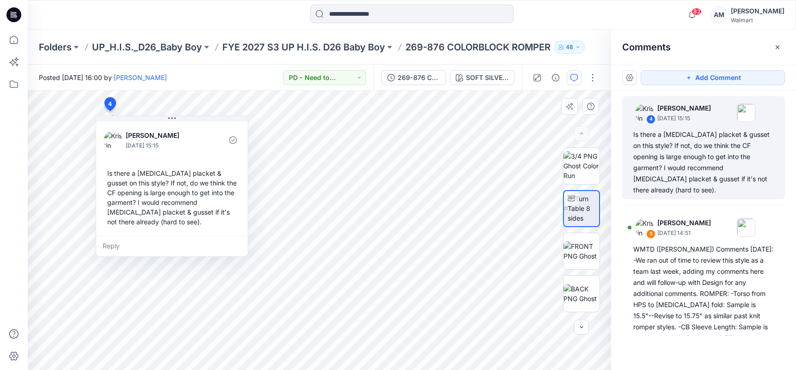
click at [145, 250] on div "Reply" at bounding box center [172, 246] width 152 height 20
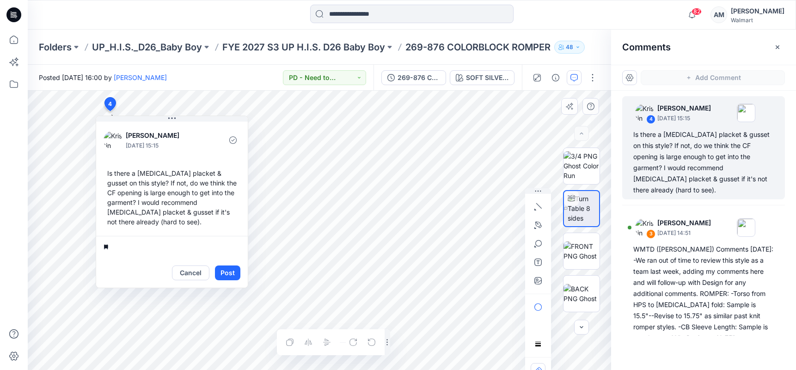
type textarea "**"
click at [196, 275] on button "Cancel" at bounding box center [190, 272] width 37 height 15
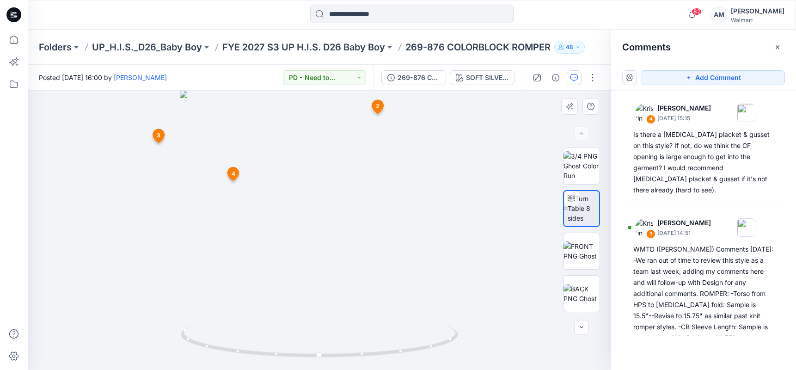
click at [317, 263] on img at bounding box center [319, 230] width 279 height 279
drag, startPoint x: 309, startPoint y: 269, endPoint x: 311, endPoint y: 105, distance: 163.6
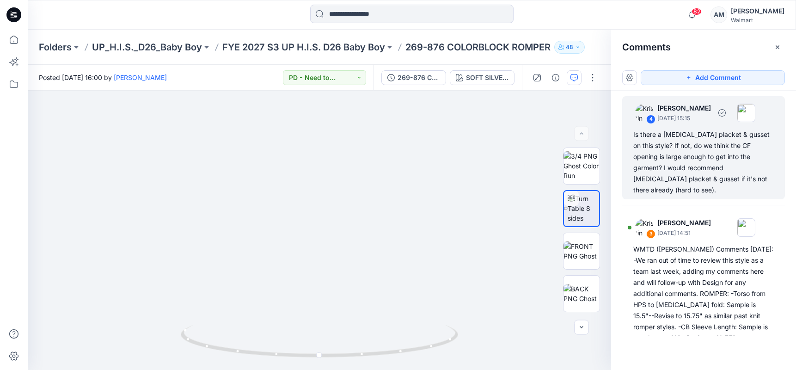
click at [729, 154] on div "Is there a [MEDICAL_DATA] placket & gusset on this style? If not, do we think t…" at bounding box center [703, 162] width 141 height 67
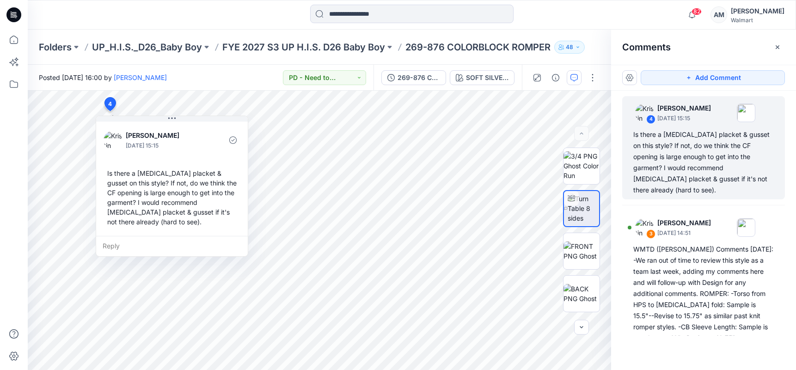
click at [126, 245] on div "Reply" at bounding box center [172, 246] width 152 height 20
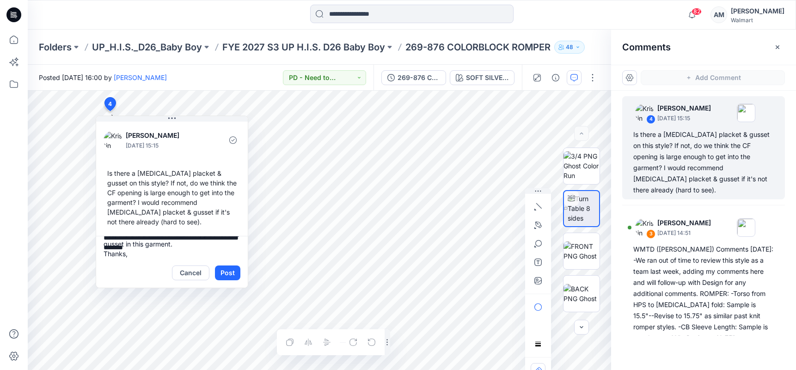
scroll to position [32, 0]
type textarea "**********"
click at [229, 270] on button "Post" at bounding box center [227, 272] width 25 height 15
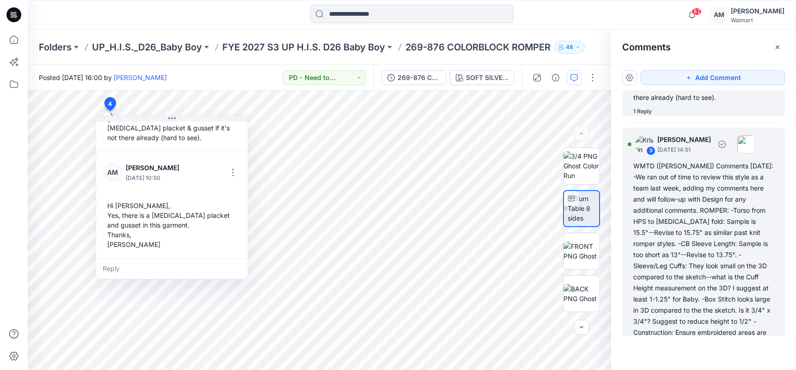
scroll to position [139, 0]
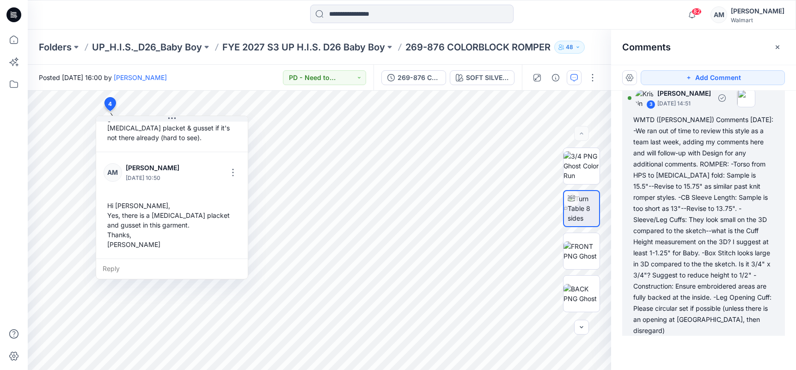
click at [694, 153] on div "WMTD ([PERSON_NAME]) Comments [DATE]: -We ran out of time to review this style …" at bounding box center [703, 225] width 141 height 222
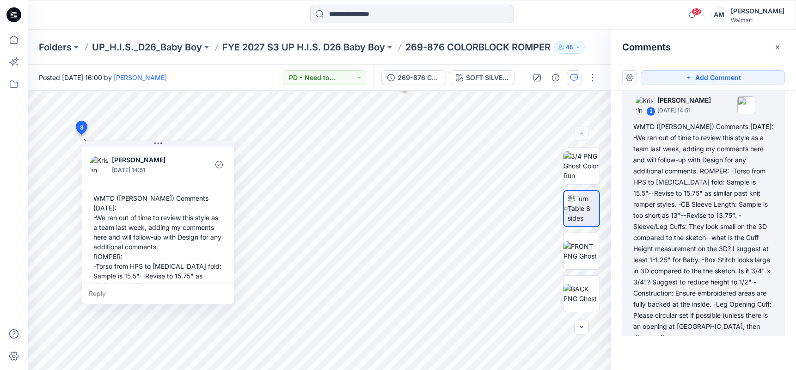
click at [102, 196] on div "WMTD ([PERSON_NAME]) Comments [DATE]: -We ran out of time to review this style …" at bounding box center [158, 310] width 137 height 240
click at [103, 197] on div "WMTD ([PERSON_NAME]) Comments [DATE]: -We ran out of time to review this style …" at bounding box center [159, 307] width 137 height 240
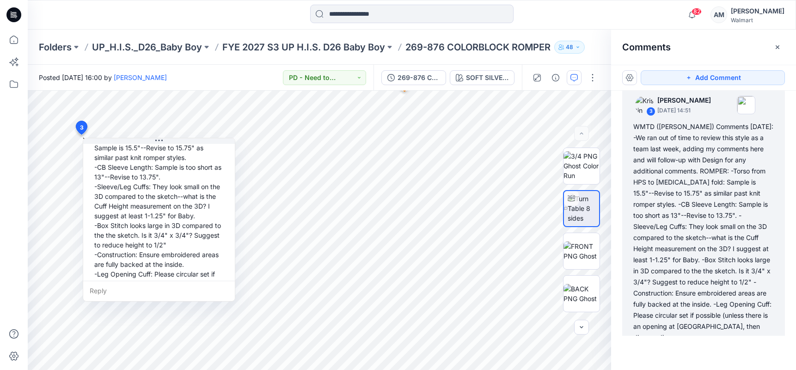
scroll to position [142, 0]
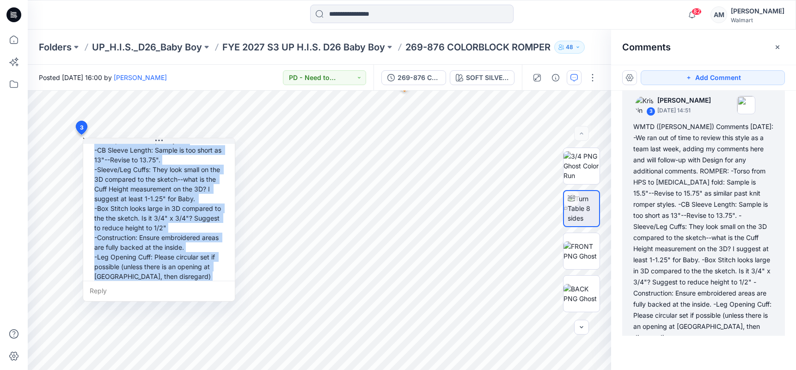
click at [186, 269] on div "WMTD ([PERSON_NAME]) Comments [DATE]: -We ran out of time to review this style …" at bounding box center [159, 164] width 137 height 240
copy div "WMTD ([PERSON_NAME]) Comments [DATE]: -We ran out of time to review this style …"
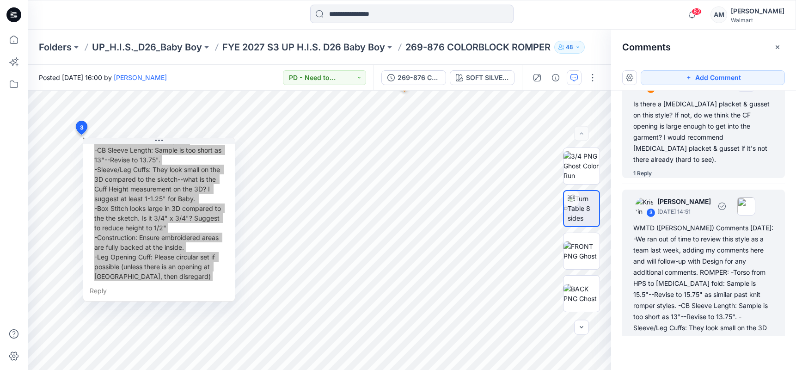
scroll to position [0, 0]
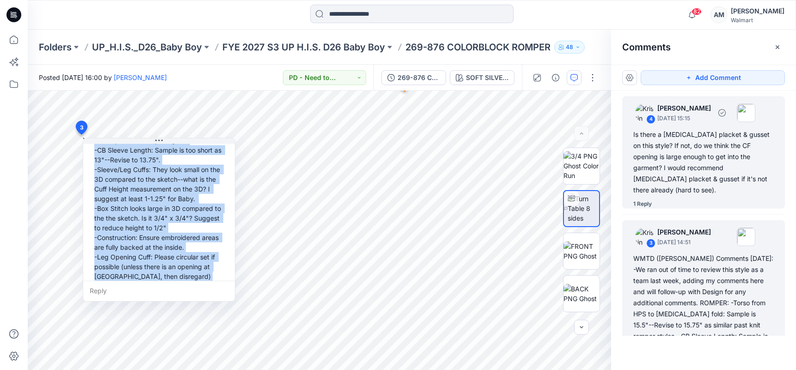
click at [650, 138] on div "Is there a [MEDICAL_DATA] placket & gusset on this style? If not, do we think t…" at bounding box center [703, 162] width 141 height 67
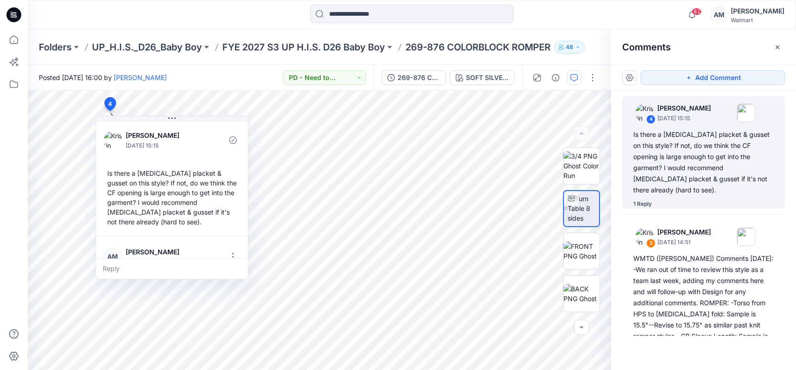
click at [115, 175] on div "Is there a [MEDICAL_DATA] placket & gusset on this style? If not, do we think t…" at bounding box center [172, 198] width 137 height 66
click at [109, 174] on div "Is there a [MEDICAL_DATA] placket & gusset on this style? If not, do we think t…" at bounding box center [172, 198] width 137 height 66
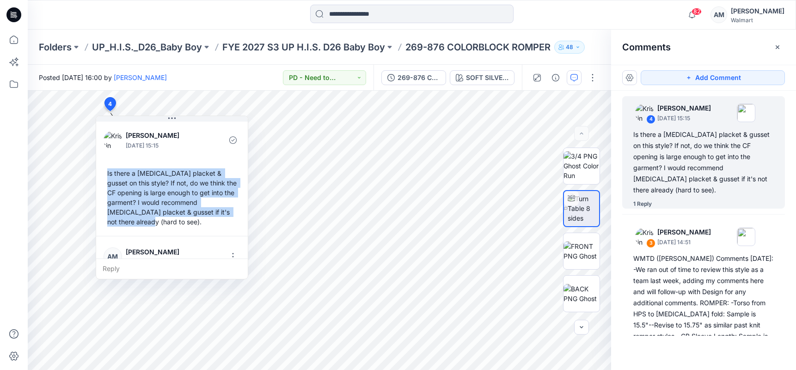
click at [138, 224] on div "Is there a [MEDICAL_DATA] placket & gusset on this style? If not, do we think t…" at bounding box center [172, 198] width 137 height 66
copy div "Is there a [MEDICAL_DATA] placket & gusset on this style? If not, do we think t…"
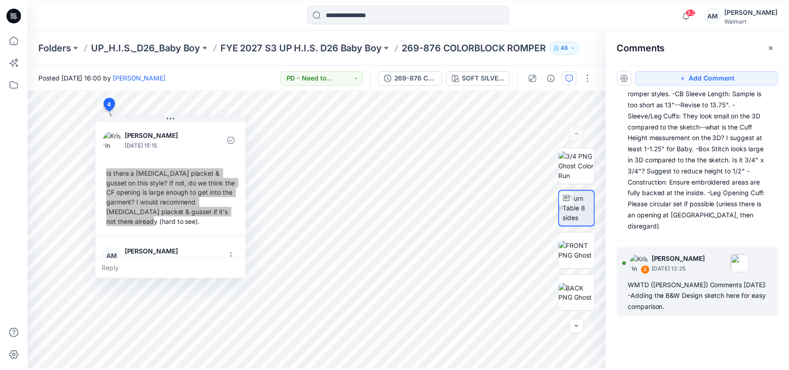
scroll to position [287, 0]
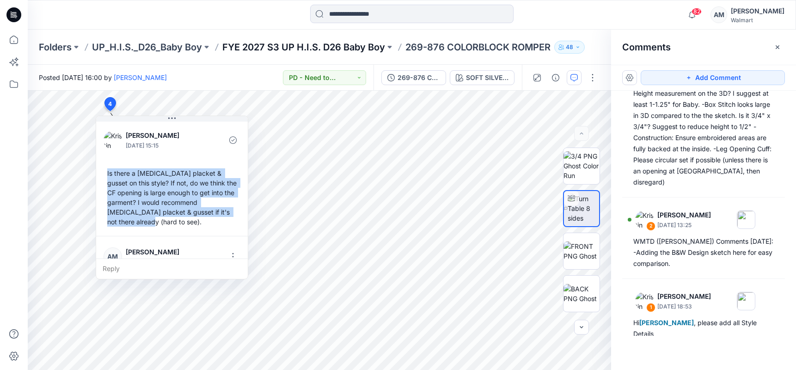
click at [328, 48] on p "FYE 2027 S3 UP H.I.S. D26 Baby Boy" at bounding box center [303, 47] width 163 height 13
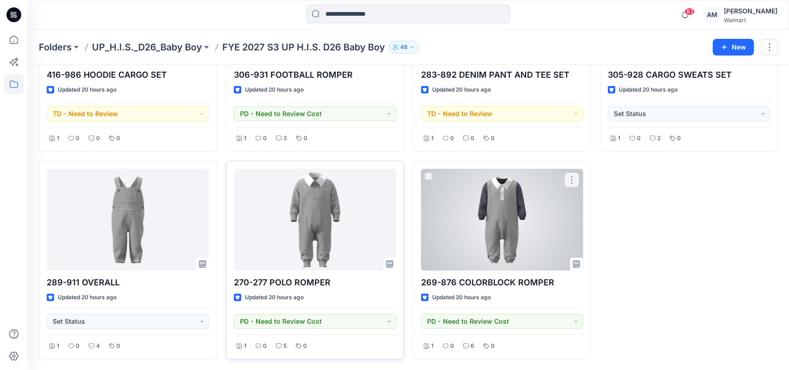
scroll to position [151, 0]
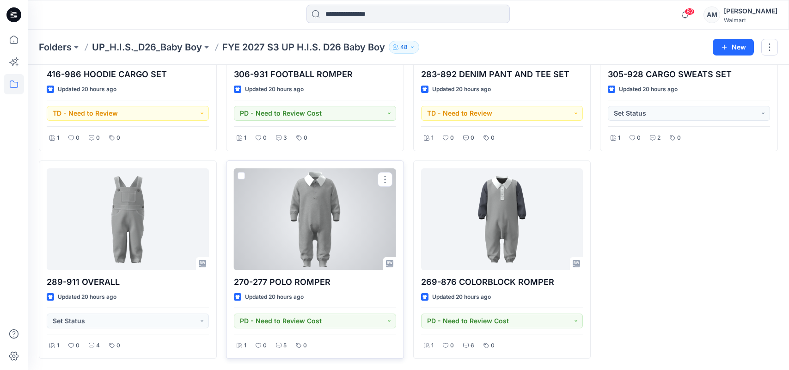
click at [327, 214] on div at bounding box center [315, 219] width 162 height 102
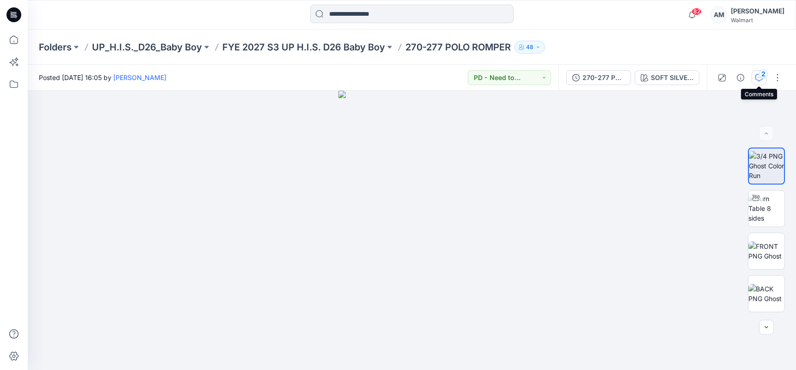
click at [760, 73] on div "2" at bounding box center [763, 73] width 9 height 9
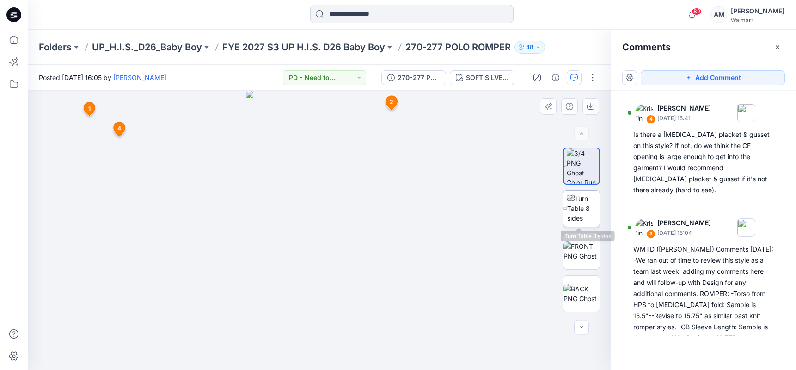
click at [582, 205] on img at bounding box center [583, 208] width 32 height 29
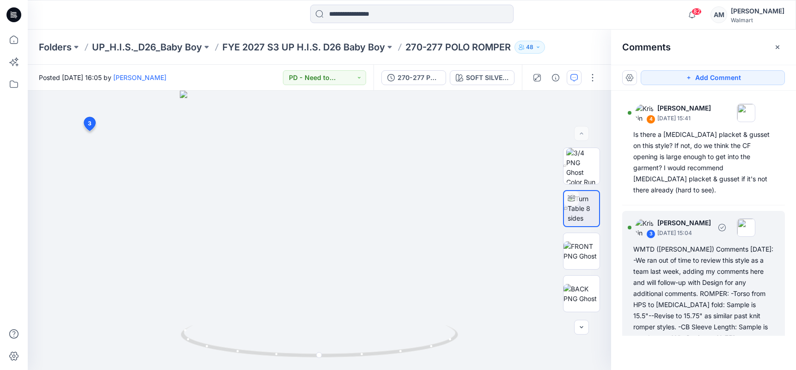
click at [698, 258] on div "WMTD ([PERSON_NAME]) Comments [DATE]: -We ran out of time to review this style …" at bounding box center [703, 338] width 141 height 189
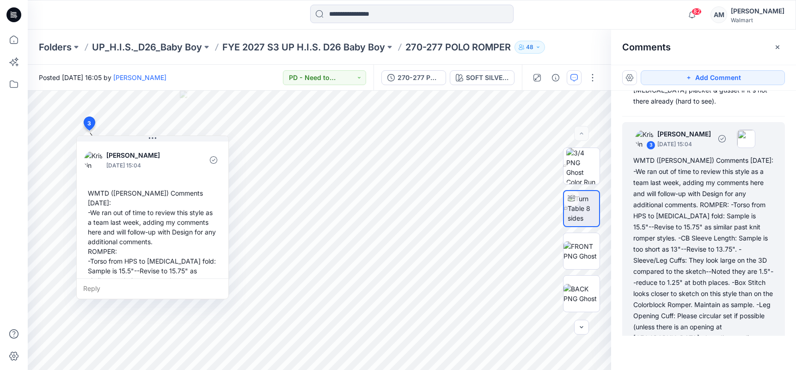
scroll to position [89, 0]
click at [90, 197] on div "WMTD ([PERSON_NAME]) Comments [DATE]: -We ran out of time to review this style …" at bounding box center [152, 289] width 137 height 211
click at [95, 194] on div "WMTD ([PERSON_NAME]) Comments [DATE]: -We ran out of time to review this style …" at bounding box center [152, 289] width 137 height 211
click at [88, 192] on div "WMTD ([PERSON_NAME]) Comments [DATE]: -We ran out of time to review this style …" at bounding box center [152, 289] width 137 height 211
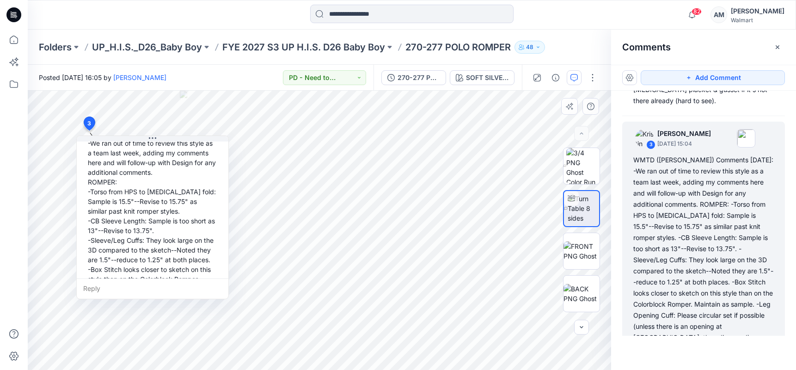
scroll to position [113, 0]
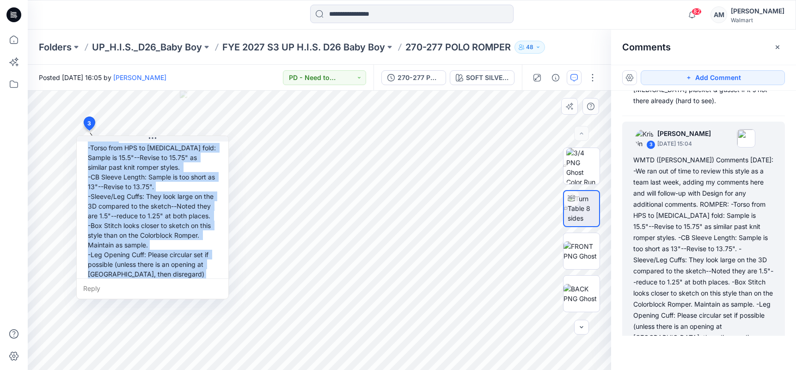
click at [165, 269] on div "WMTD ([PERSON_NAME]) Comments [DATE]: -We ran out of time to review this style …" at bounding box center [152, 176] width 137 height 211
copy div "WMTD ([PERSON_NAME]) Comments [DATE]: -We ran out of time to review this style …"
drag, startPoint x: 666, startPoint y: 220, endPoint x: 671, endPoint y: 220, distance: 5.1
click at [666, 220] on div "WMTD ([PERSON_NAME]) Comments [DATE]: -We ran out of time to review this style …" at bounding box center [703, 248] width 141 height 189
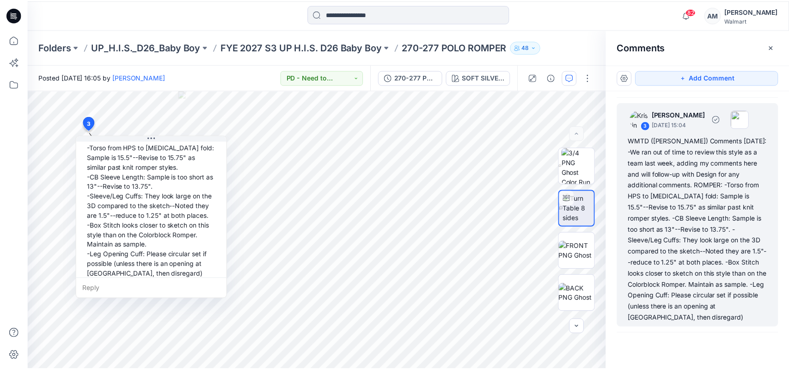
scroll to position [0, 0]
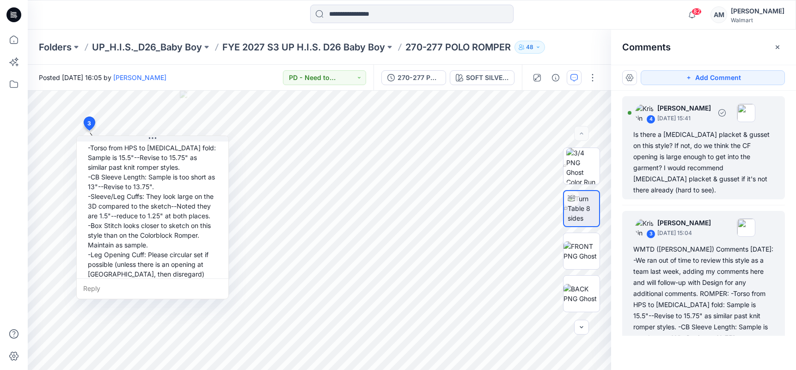
click at [680, 146] on div "Is there a [MEDICAL_DATA] placket & gusset on this style? If not, do we think t…" at bounding box center [703, 162] width 141 height 67
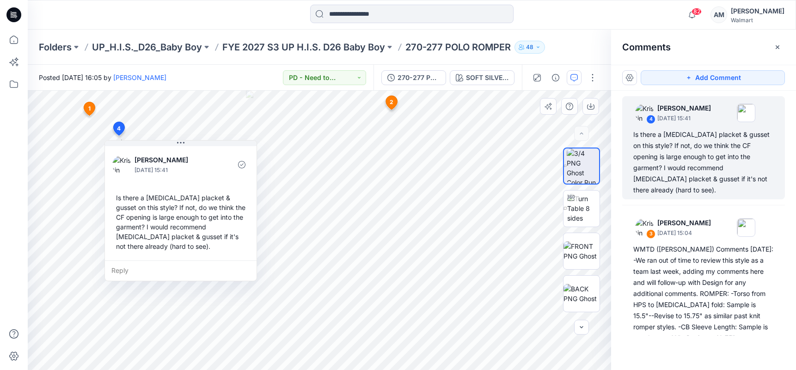
click at [118, 198] on div "Is there a [MEDICAL_DATA] placket & gusset on this style? If not, do we think t…" at bounding box center [180, 222] width 137 height 66
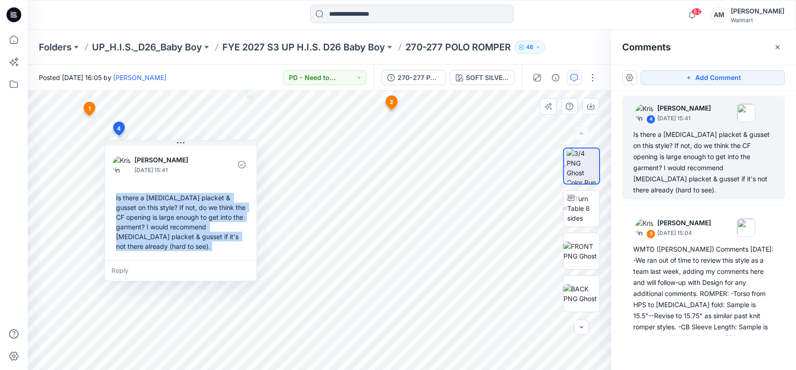
click at [141, 247] on div "Is there a [MEDICAL_DATA] placket & gusset on this style? If not, do we think t…" at bounding box center [180, 222] width 137 height 66
click at [332, 48] on p "FYE 2027 S3 UP H.I.S. D26 Baby Boy" at bounding box center [303, 47] width 163 height 13
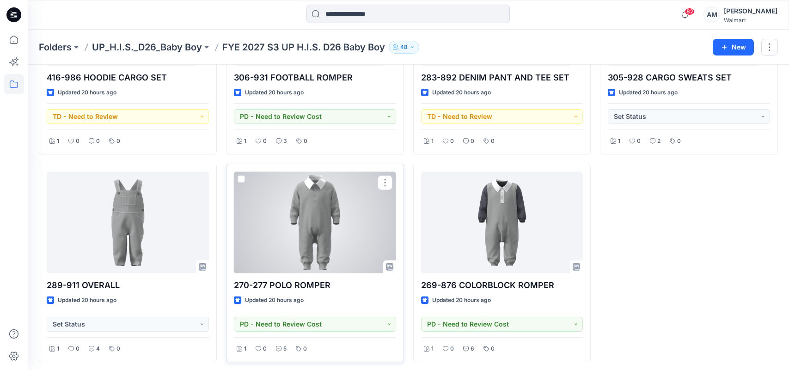
scroll to position [151, 0]
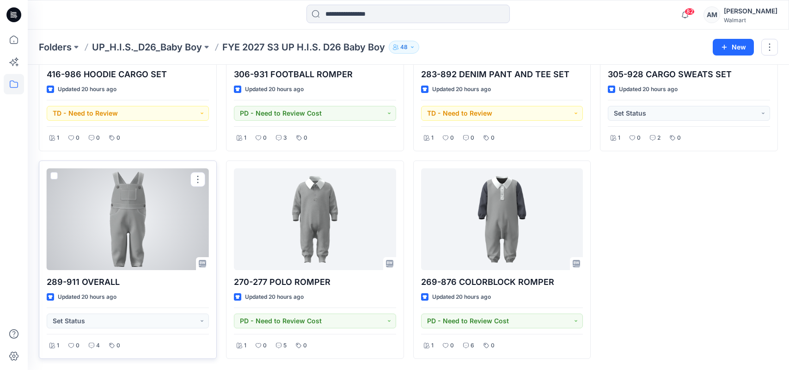
click at [117, 228] on div at bounding box center [128, 219] width 162 height 102
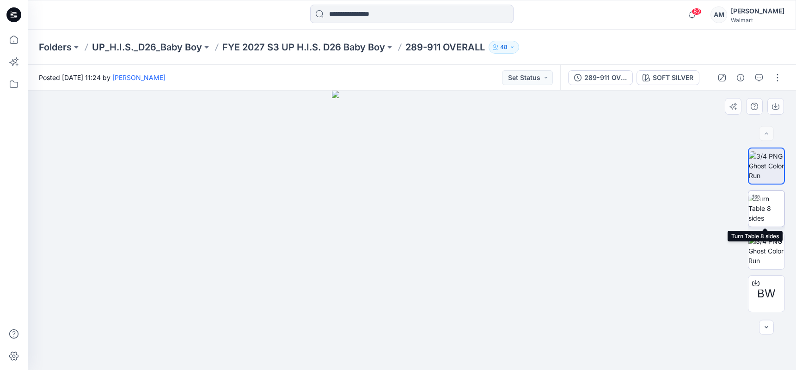
click at [772, 207] on img at bounding box center [766, 208] width 36 height 29
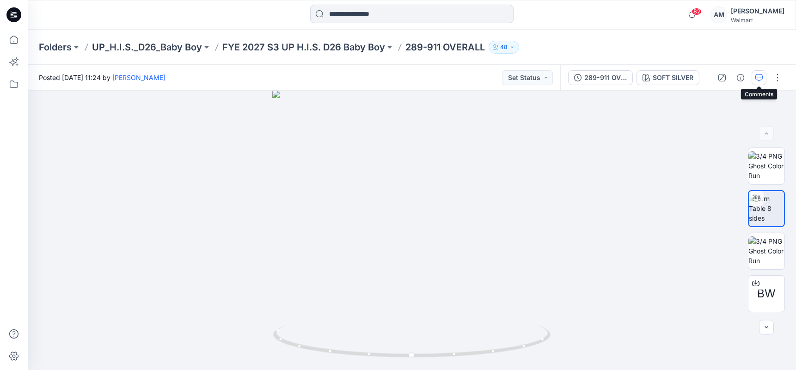
click at [759, 76] on icon "button" at bounding box center [758, 77] width 7 height 7
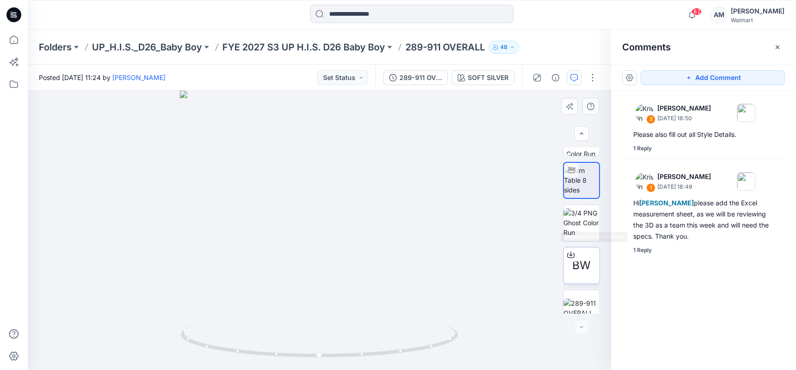
scroll to position [41, 0]
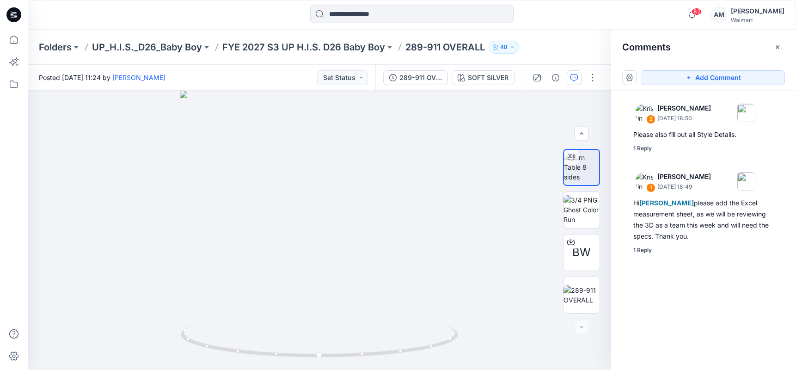
drag, startPoint x: 554, startPoint y: 44, endPoint x: 555, endPoint y: 50, distance: 5.7
click at [554, 44] on div "Folders UP_H.I.S._D26_Baby Boy FYE 2027 S3 UP H.I.S. D26 Baby Boy 289-911 OVERA…" at bounding box center [376, 47] width 674 height 13
click at [556, 80] on icon "button" at bounding box center [555, 77] width 7 height 7
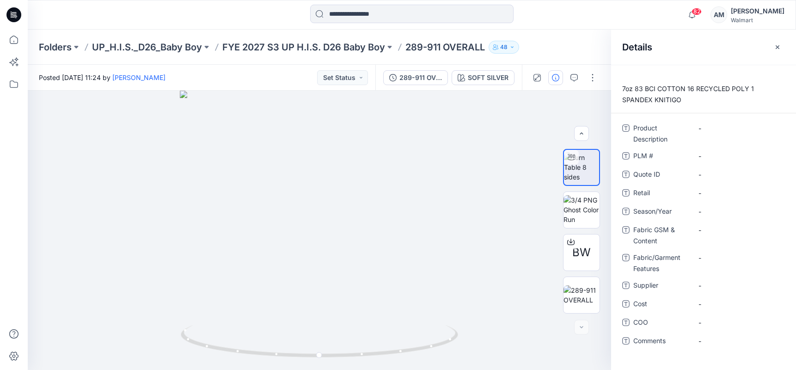
click at [565, 52] on div "Folders UP_H.I.S._D26_Baby Boy FYE 2027 S3 UP H.I.S. D26 Baby Boy 289-911 OVERA…" at bounding box center [376, 47] width 674 height 13
click at [776, 50] on icon "button" at bounding box center [777, 46] width 7 height 7
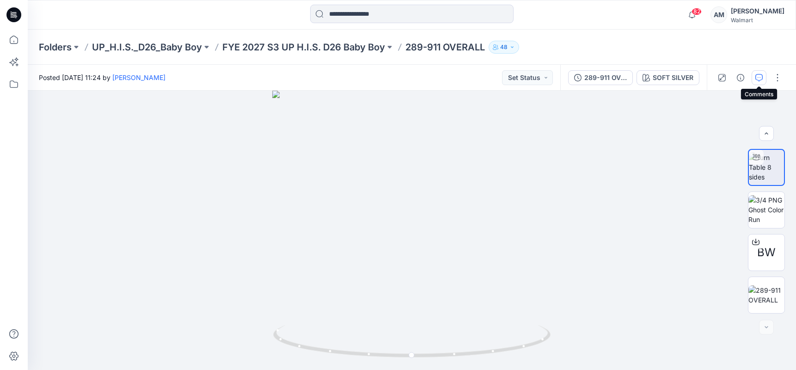
click at [759, 77] on icon "button" at bounding box center [758, 77] width 7 height 7
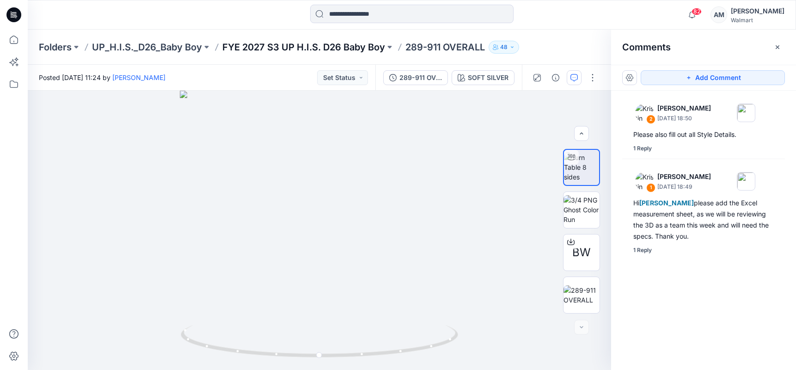
click at [364, 49] on p "FYE 2027 S3 UP H.I.S. D26 Baby Boy" at bounding box center [303, 47] width 163 height 13
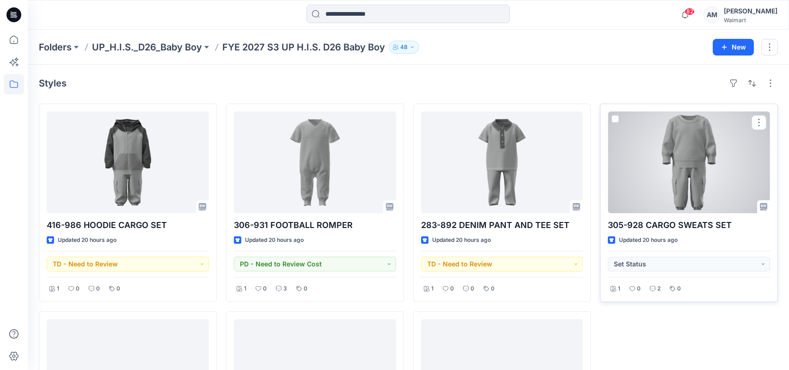
click at [704, 166] on div at bounding box center [689, 162] width 162 height 102
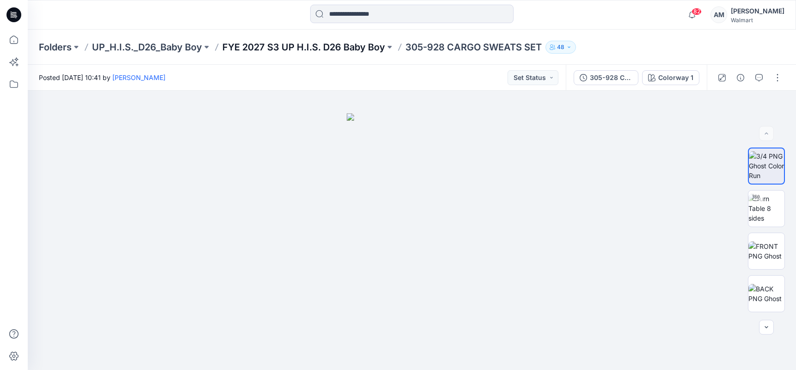
click at [308, 49] on p "FYE 2027 S3 UP H.I.S. D26 Baby Boy" at bounding box center [303, 47] width 163 height 13
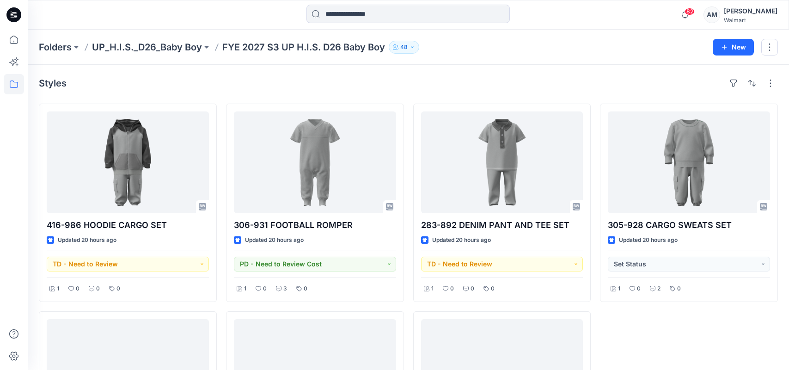
drag, startPoint x: 535, startPoint y: 46, endPoint x: 535, endPoint y: 51, distance: 5.1
click at [535, 46] on div "Folders UP_H.I.S._D26_Baby Boy FYE 2027 S3 UP H.I.S. D26 Baby Boy [DEMOGRAPHIC_…" at bounding box center [372, 47] width 667 height 13
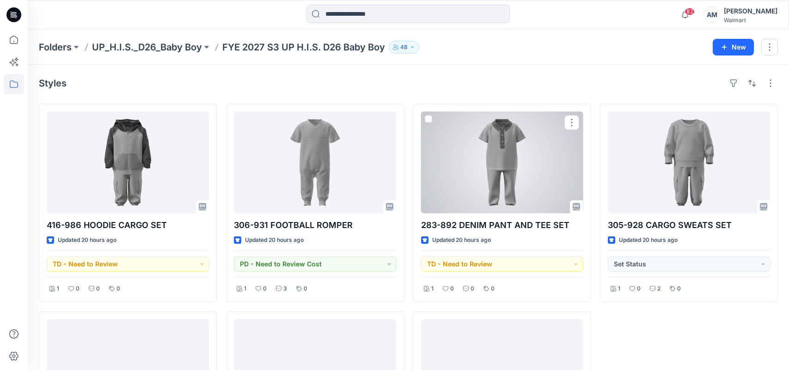
click at [529, 179] on div at bounding box center [502, 162] width 162 height 102
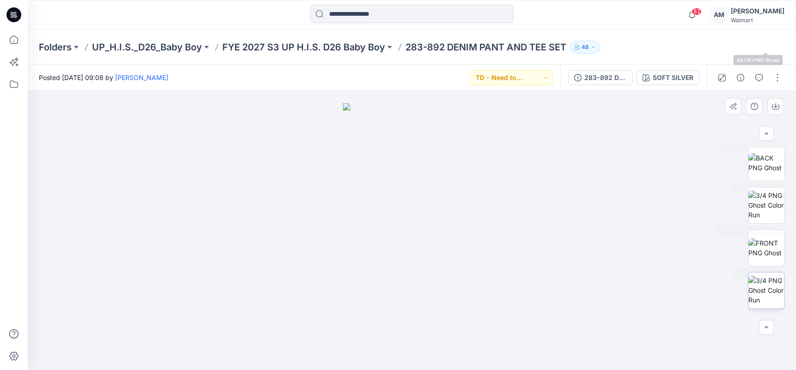
scroll to position [254, 0]
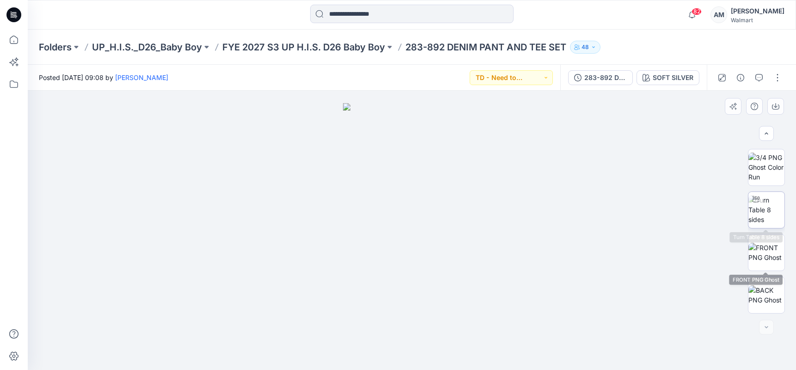
click at [759, 214] on img at bounding box center [766, 209] width 36 height 29
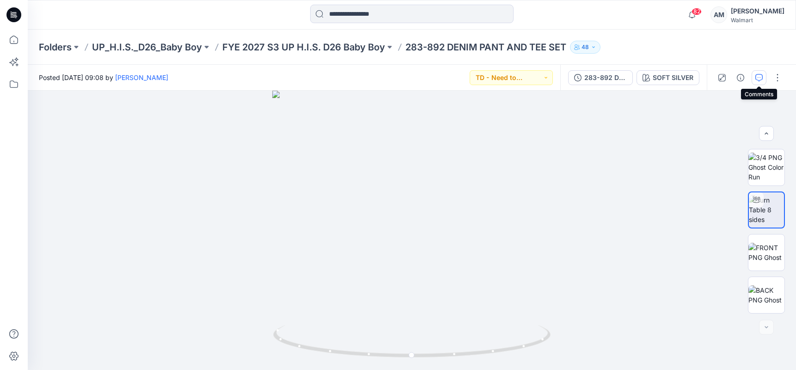
click at [760, 76] on icon "button" at bounding box center [758, 77] width 7 height 7
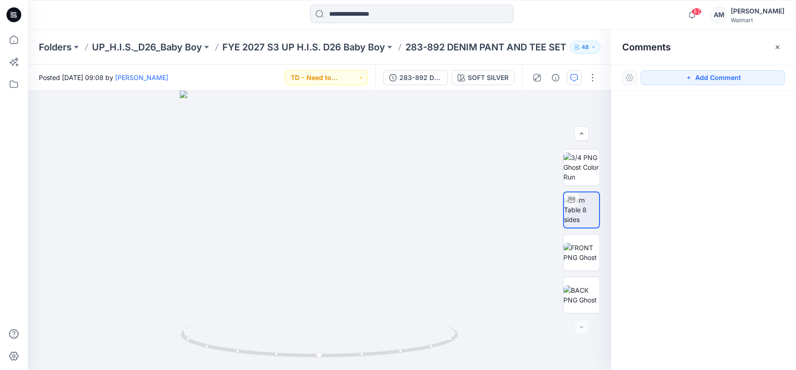
click at [582, 19] on div at bounding box center [412, 15] width 384 height 20
click at [357, 45] on p "FYE 2027 S3 UP H.I.S. D26 Baby Boy" at bounding box center [303, 47] width 163 height 13
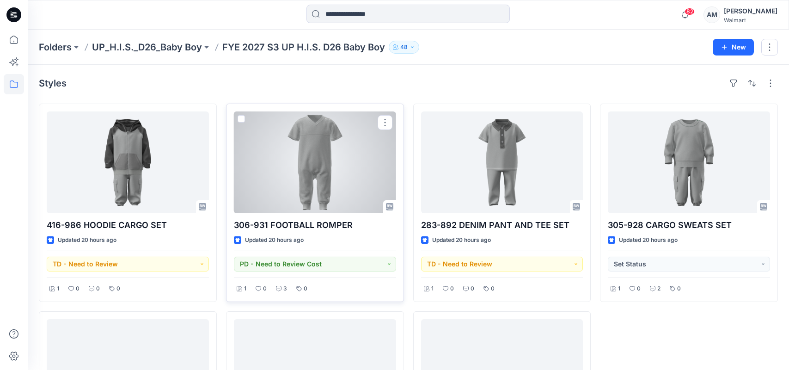
click at [343, 165] on div at bounding box center [315, 162] width 162 height 102
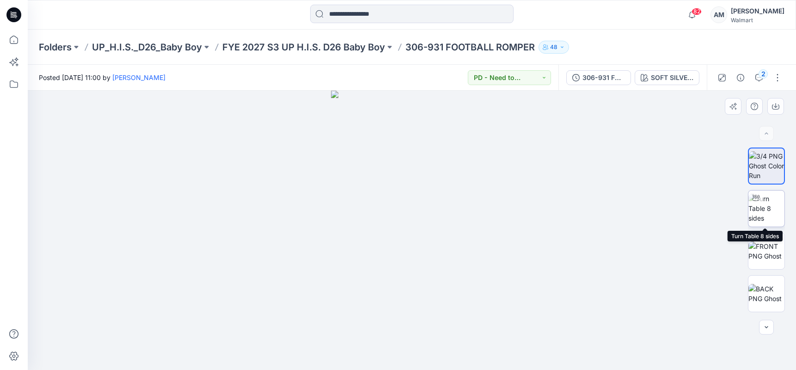
click at [769, 205] on img at bounding box center [766, 208] width 36 height 29
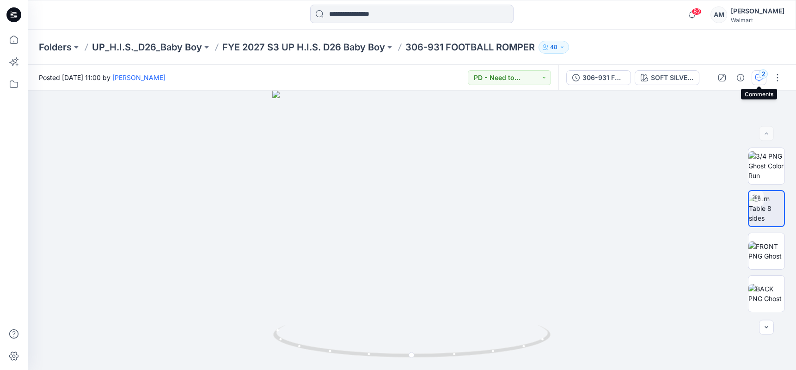
click at [755, 81] on icon "button" at bounding box center [758, 77] width 7 height 7
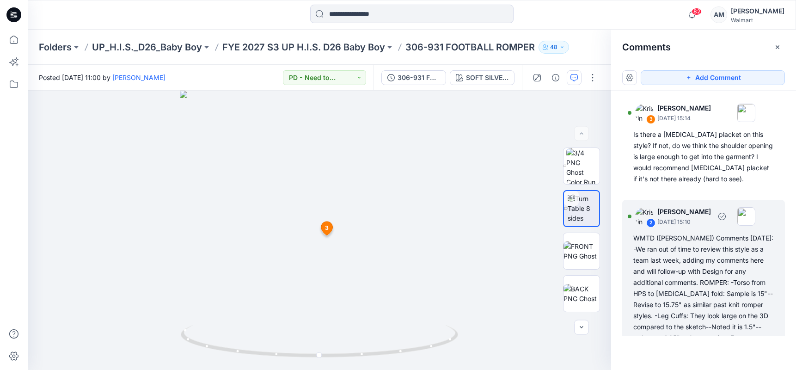
click at [685, 264] on div "WMTD ([PERSON_NAME]) Comments [DATE]: -We ran out of time to review this style …" at bounding box center [703, 310] width 141 height 155
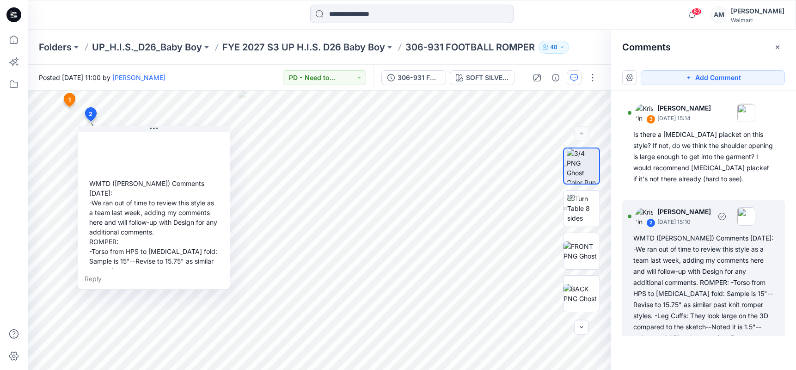
scroll to position [56, 0]
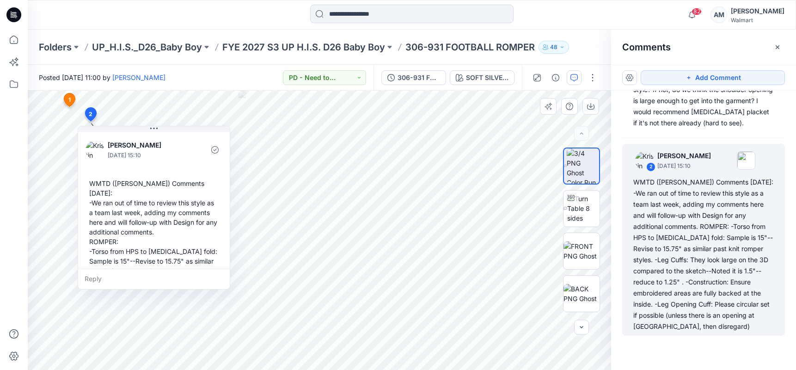
click at [100, 182] on div "WMTD ([PERSON_NAME]) Comments [DATE]: -We ran out of time to review this style …" at bounding box center [154, 266] width 137 height 182
click at [99, 185] on div "WMTD ([PERSON_NAME]) Comments [DATE]: -We ran out of time to review this style …" at bounding box center [154, 266] width 137 height 182
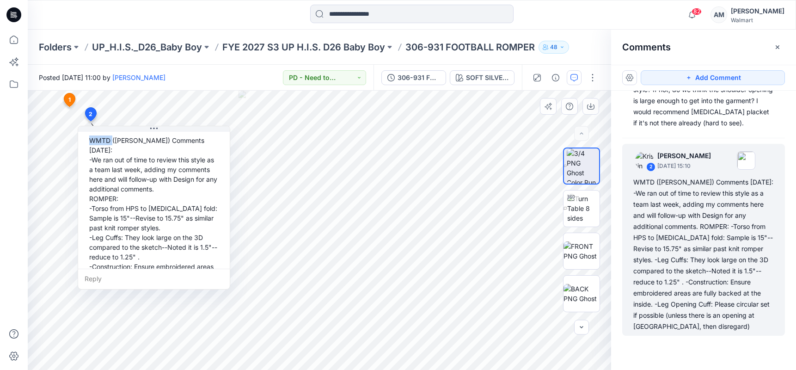
scroll to position [84, 0]
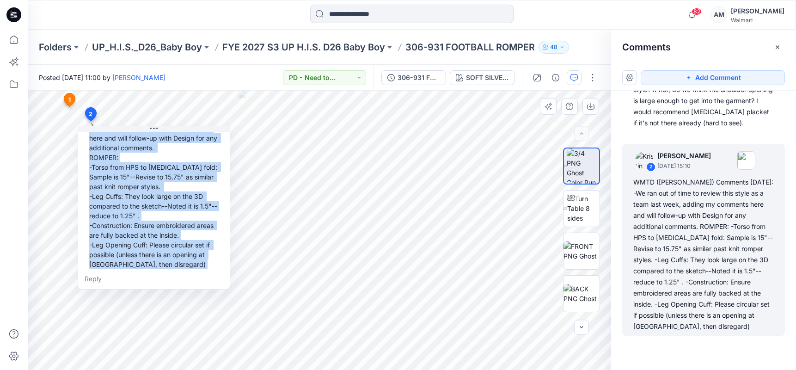
click at [182, 258] on div "WMTD ([PERSON_NAME]) Comments [DATE]: -We ran out of time to review this style …" at bounding box center [154, 182] width 137 height 182
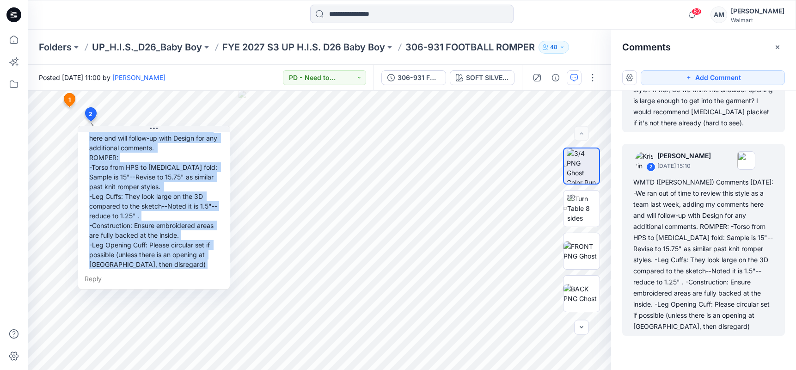
click at [702, 113] on div "Is there a [MEDICAL_DATA] placket on this style? If not, do we think the should…" at bounding box center [703, 100] width 141 height 55
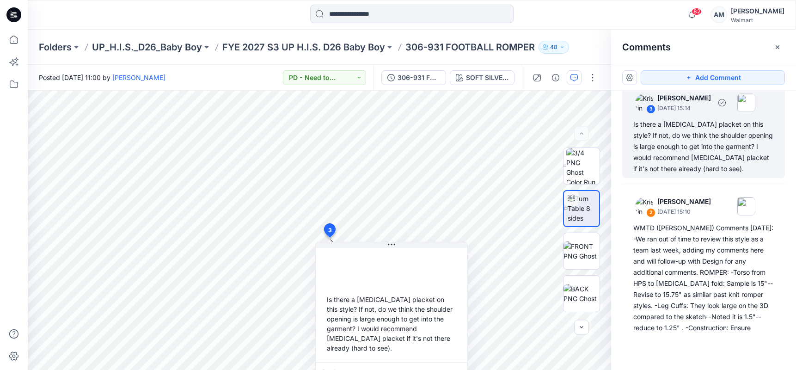
scroll to position [6, 0]
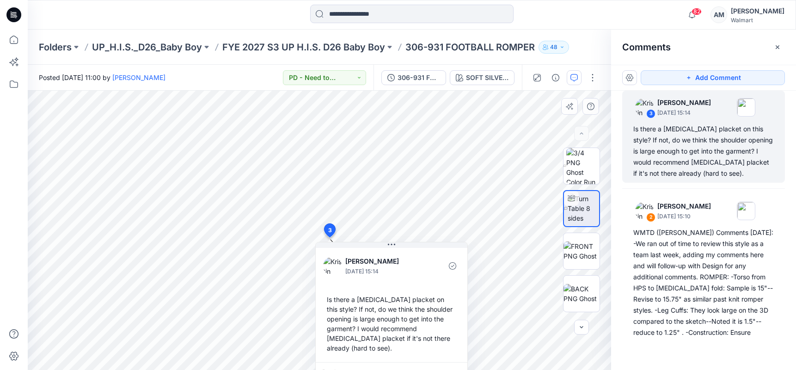
click at [376, 313] on div "Is there a [MEDICAL_DATA] placket on this style? If not, do we think the should…" at bounding box center [391, 324] width 137 height 66
click at [333, 298] on div "Is there a [MEDICAL_DATA] placket on this style? If not, do we think the should…" at bounding box center [391, 324] width 137 height 66
click at [343, 299] on div "Is there a [MEDICAL_DATA] placket on this style? If not, do we think the should…" at bounding box center [391, 324] width 137 height 66
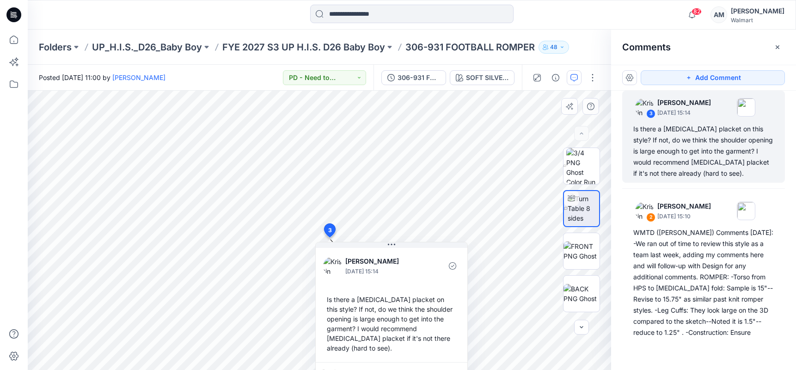
click at [329, 300] on div "Is there a [MEDICAL_DATA] placket on this style? If not, do we think the should…" at bounding box center [391, 324] width 137 height 66
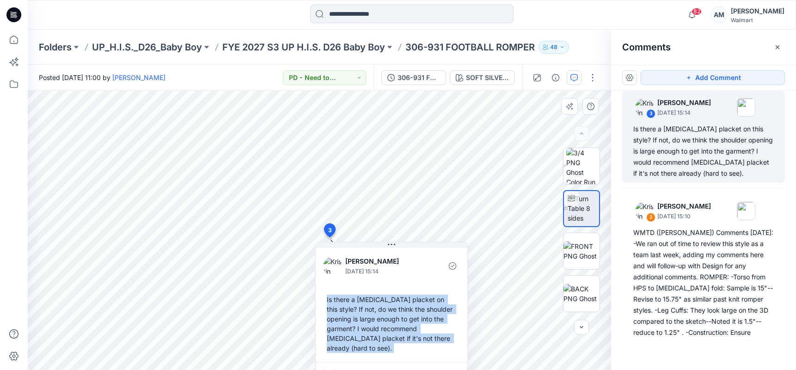
click at [433, 338] on div "Is there a [MEDICAL_DATA] placket on this style? If not, do we think the should…" at bounding box center [391, 324] width 137 height 66
drag, startPoint x: 710, startPoint y: 158, endPoint x: 703, endPoint y: 162, distance: 8.1
click at [710, 158] on div "Is there a [MEDICAL_DATA] placket on this style? If not, do we think the should…" at bounding box center [703, 150] width 141 height 55
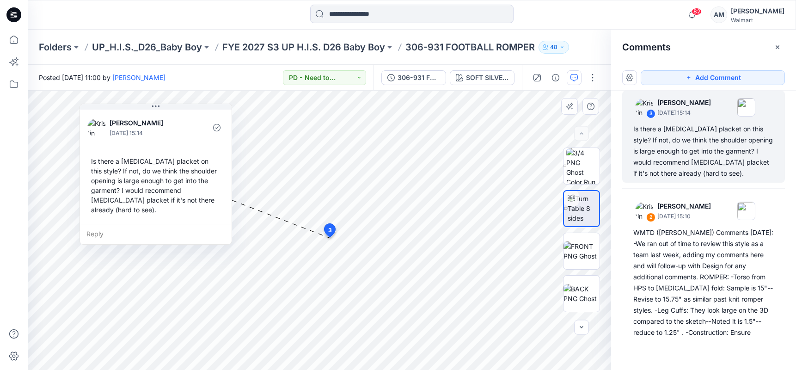
drag, startPoint x: 389, startPoint y: 244, endPoint x: 143, endPoint y: 135, distance: 268.6
click at [152, 105] on icon at bounding box center [155, 105] width 7 height 1
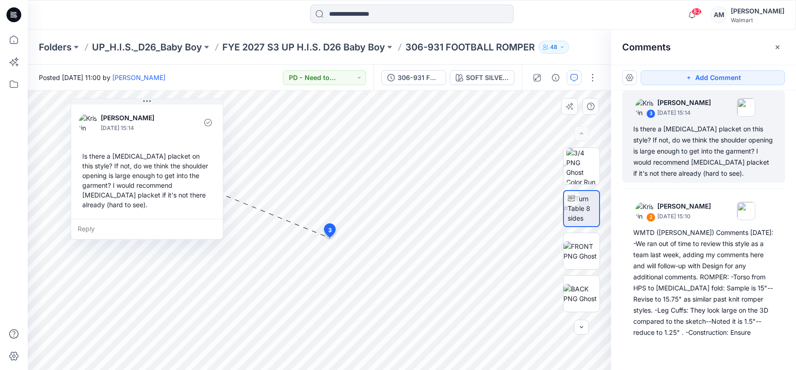
click at [103, 219] on div "Reply" at bounding box center [147, 229] width 152 height 20
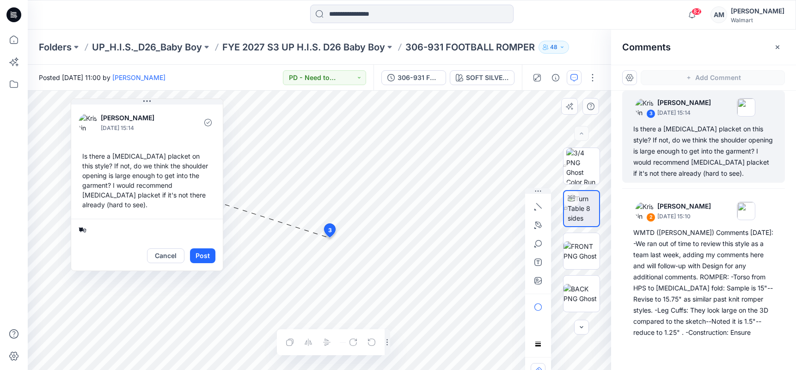
type textarea "*"
type textarea "**********"
click at [198, 248] on button "Post" at bounding box center [202, 255] width 25 height 15
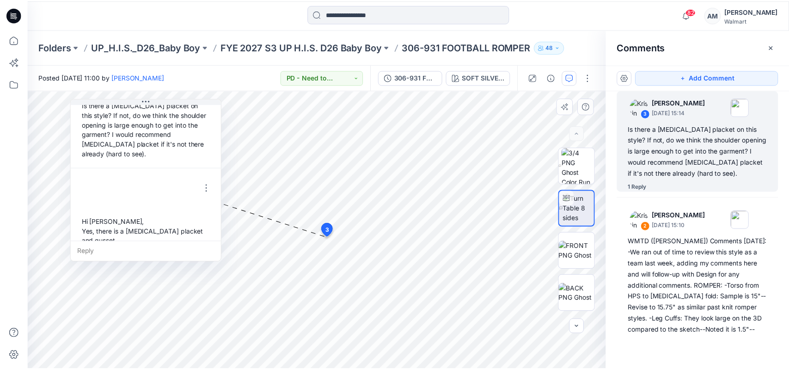
scroll to position [65, 0]
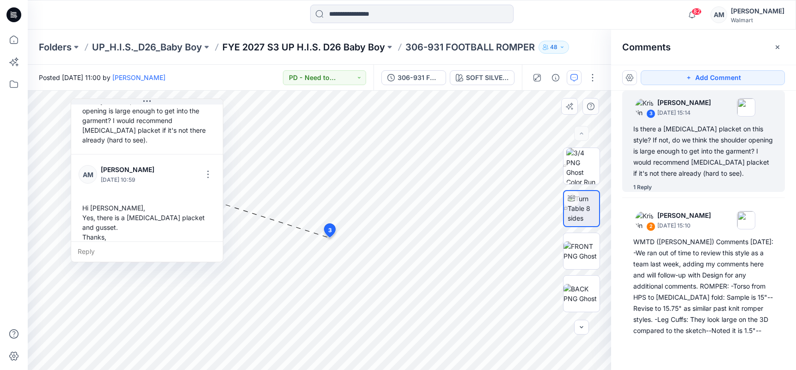
click at [314, 45] on p "FYE 2027 S3 UP H.I.S. D26 Baby Boy" at bounding box center [303, 47] width 163 height 13
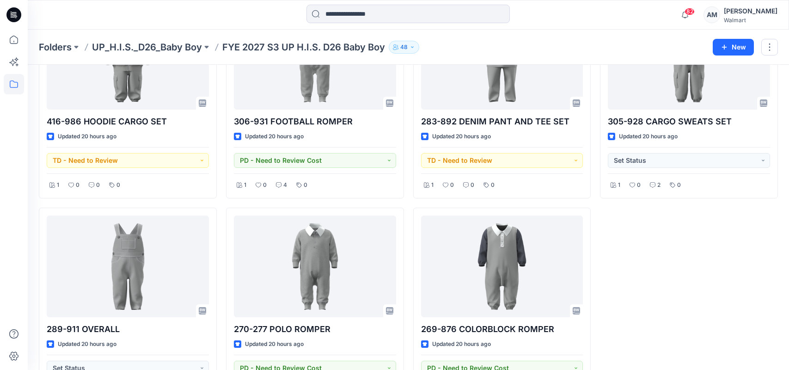
scroll to position [139, 0]
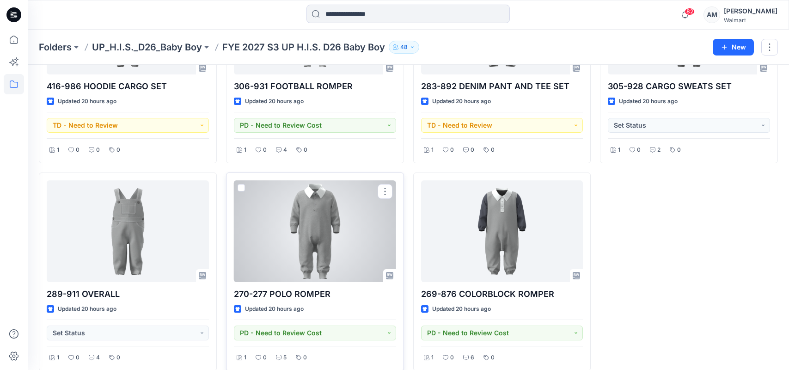
click at [342, 222] on div at bounding box center [315, 231] width 162 height 102
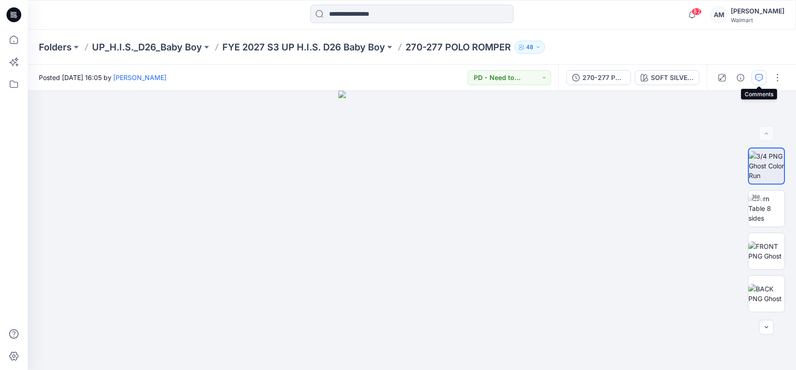
click at [760, 78] on icon "button" at bounding box center [758, 77] width 7 height 7
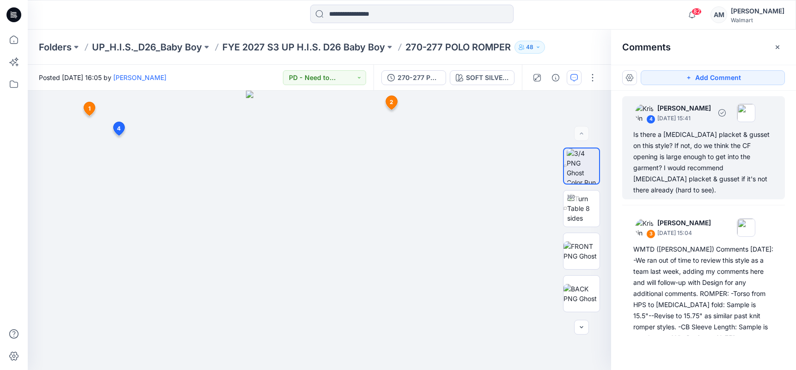
click at [680, 146] on div "Is there a [MEDICAL_DATA] placket & gusset on this style? If not, do we think t…" at bounding box center [703, 162] width 141 height 67
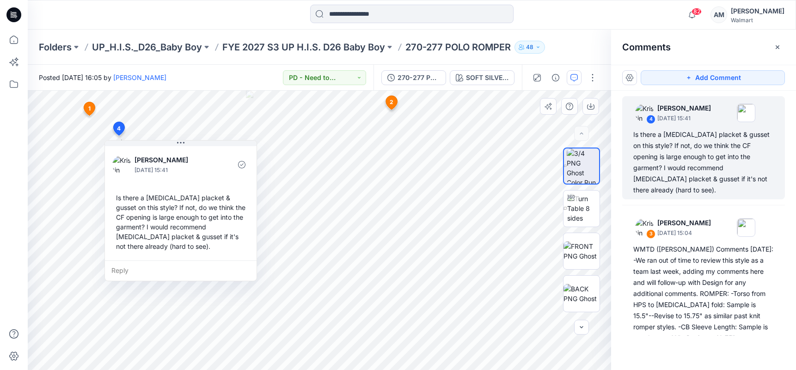
click at [139, 271] on div "Reply" at bounding box center [181, 270] width 152 height 20
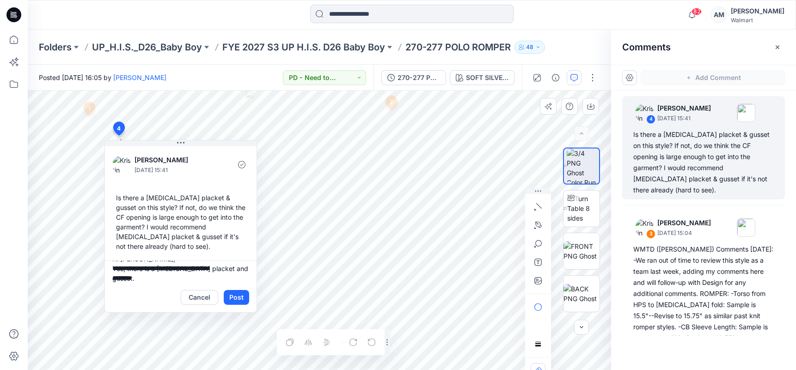
scroll to position [22, 0]
type textarea "**********"
click at [234, 299] on button "Post" at bounding box center [236, 297] width 25 height 15
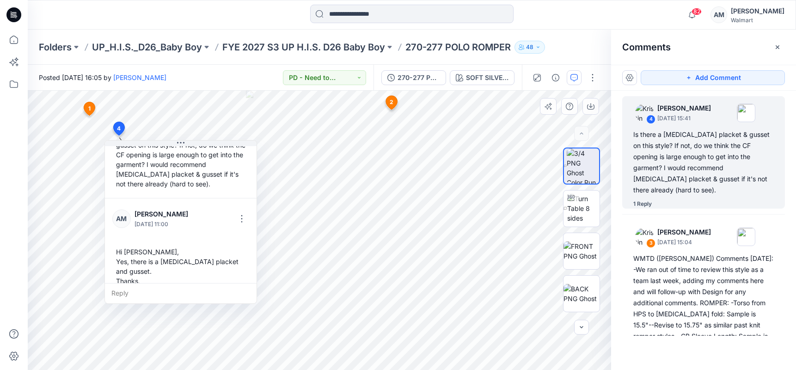
scroll to position [74, 0]
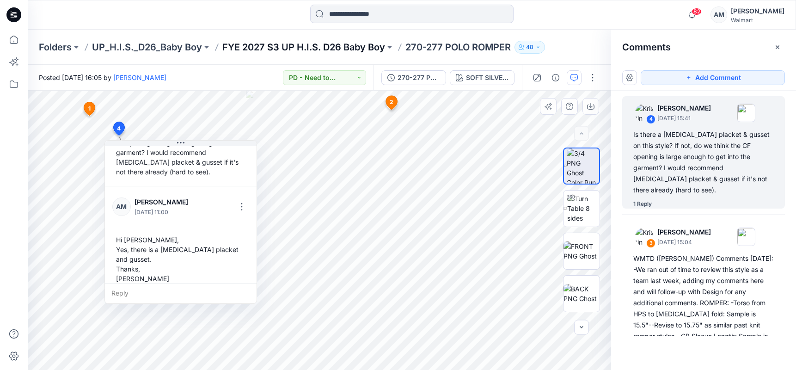
click at [299, 43] on p "FYE 2027 S3 UP H.I.S. D26 Baby Boy" at bounding box center [303, 47] width 163 height 13
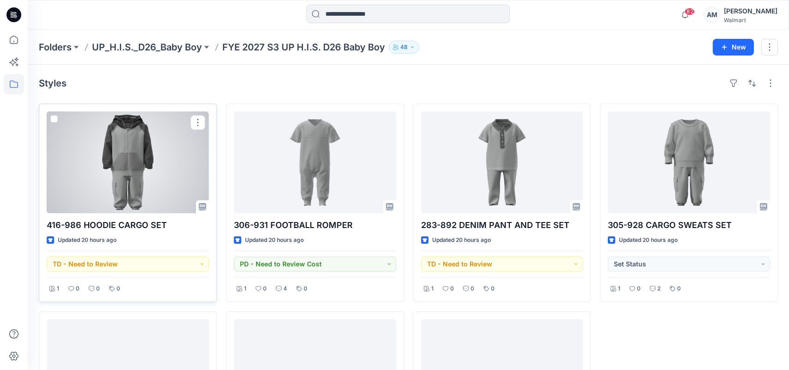
click at [137, 177] on div at bounding box center [128, 162] width 162 height 102
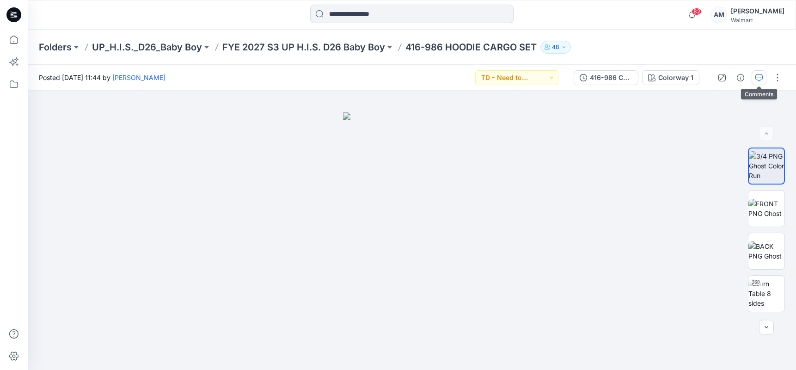
click at [760, 77] on icon "button" at bounding box center [758, 77] width 7 height 7
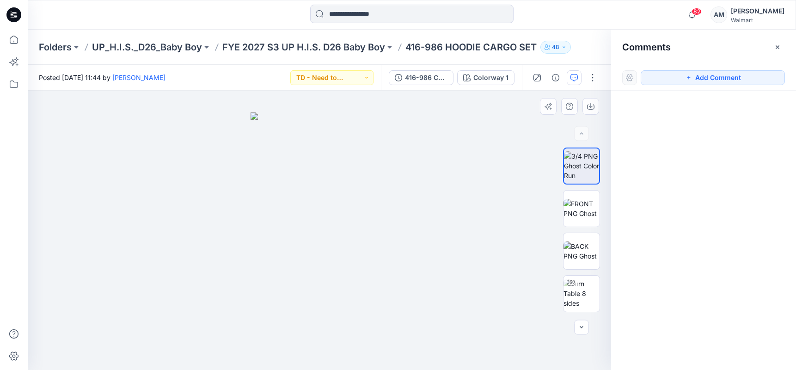
click at [477, 139] on div at bounding box center [319, 230] width 583 height 279
click at [581, 284] on img at bounding box center [581, 293] width 36 height 29
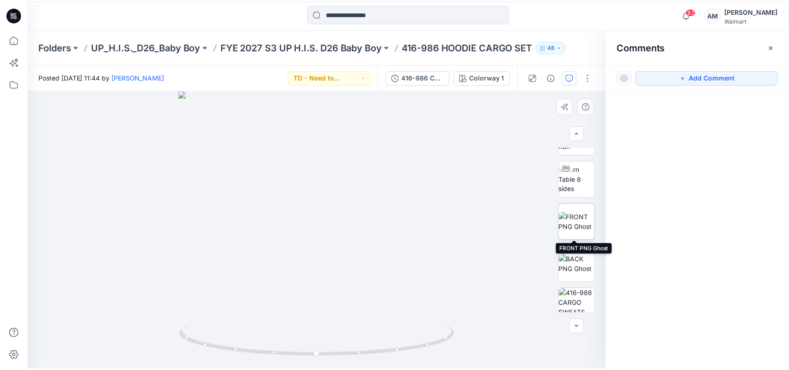
scroll to position [370, 0]
click at [582, 183] on img at bounding box center [581, 178] width 36 height 29
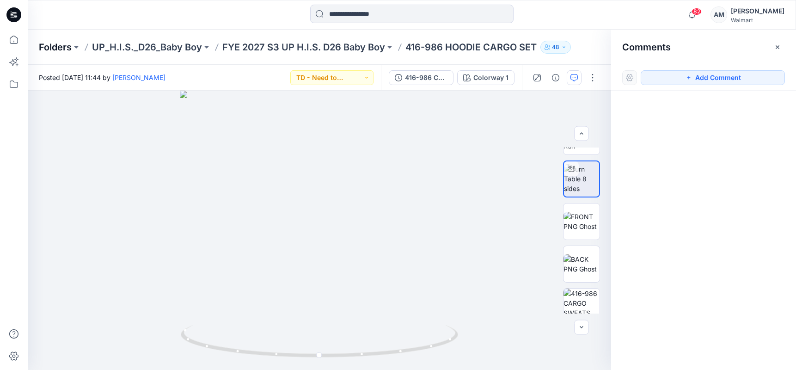
click at [62, 45] on p "Folders" at bounding box center [55, 47] width 33 height 13
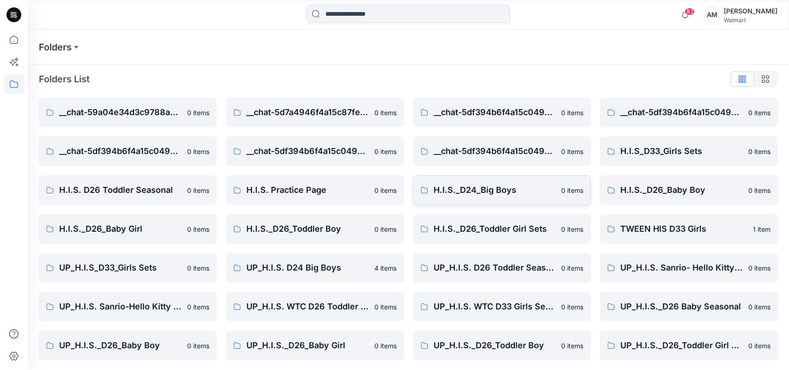
scroll to position [6, 0]
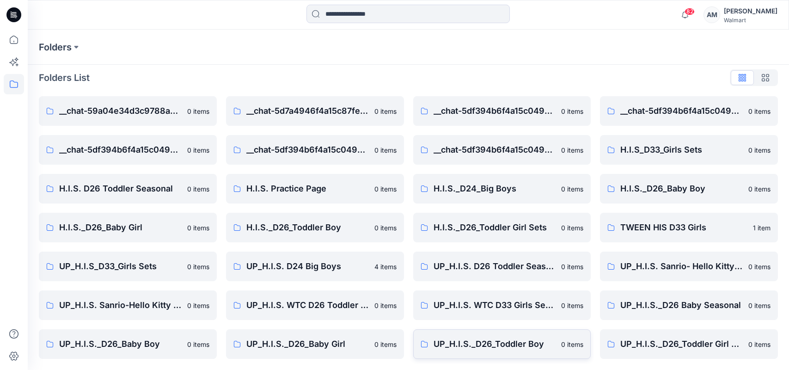
click at [520, 349] on p "UP_H.I.S._D26_Toddler Boy" at bounding box center [495, 343] width 122 height 13
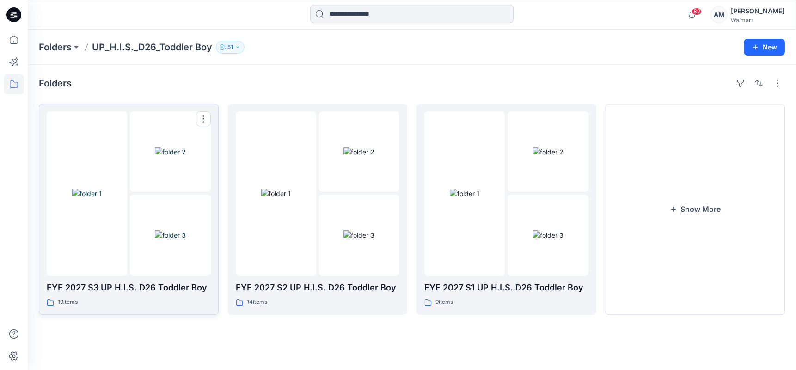
click at [155, 237] on img at bounding box center [170, 235] width 31 height 10
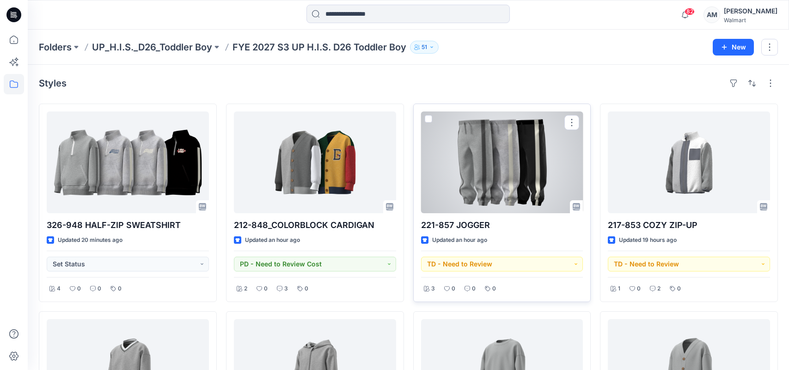
click at [510, 179] on div at bounding box center [502, 162] width 162 height 102
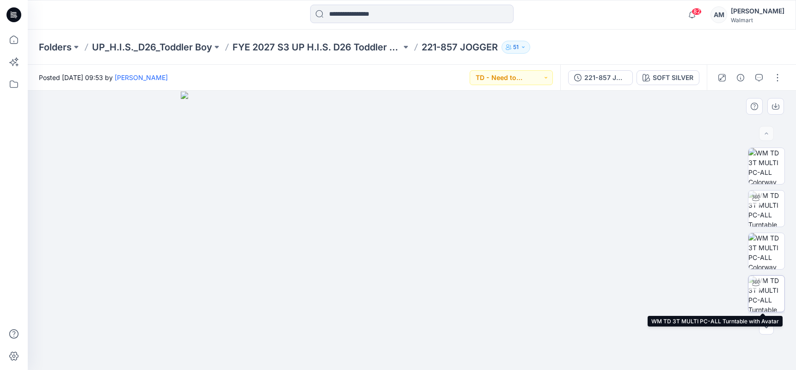
click at [772, 293] on img at bounding box center [766, 293] width 36 height 36
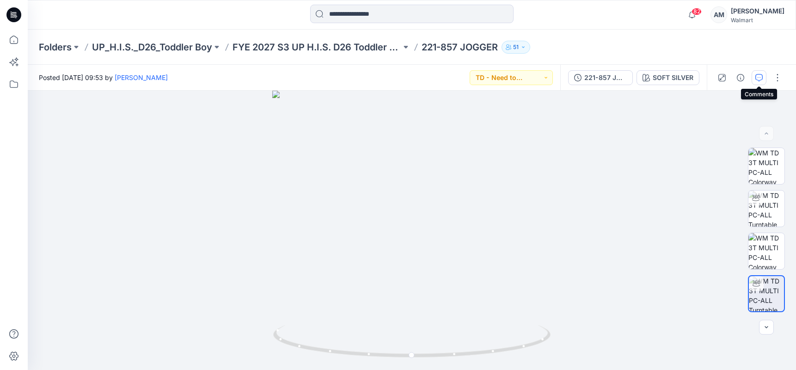
click at [759, 78] on icon "button" at bounding box center [758, 77] width 7 height 7
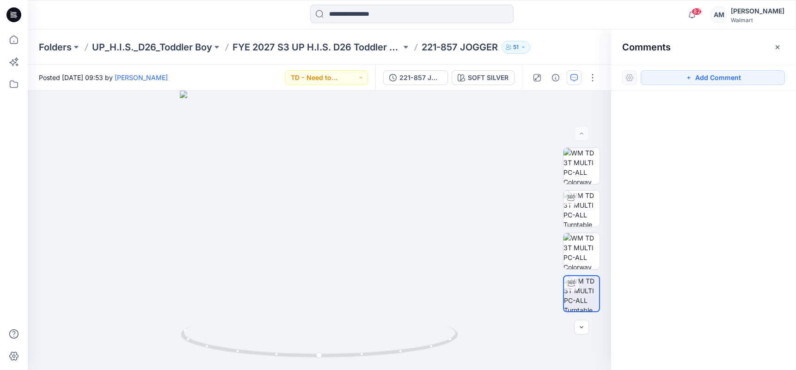
click at [567, 70] on button "button" at bounding box center [574, 77] width 15 height 15
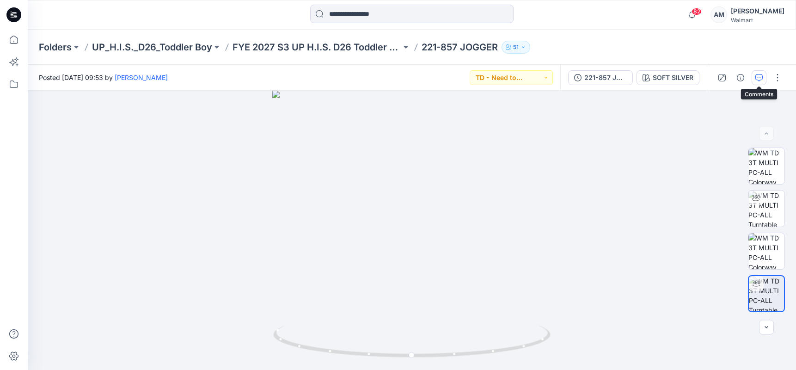
click at [764, 80] on button "button" at bounding box center [759, 77] width 15 height 15
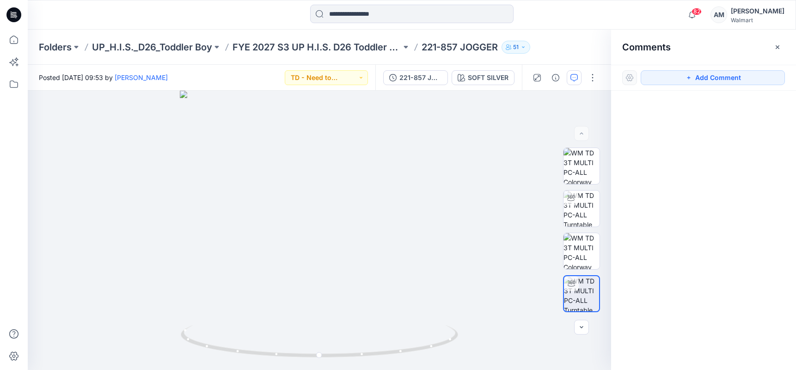
click at [565, 79] on div at bounding box center [565, 78] width 86 height 26
click at [502, 123] on div at bounding box center [319, 230] width 583 height 279
click at [779, 50] on icon "button" at bounding box center [777, 46] width 7 height 7
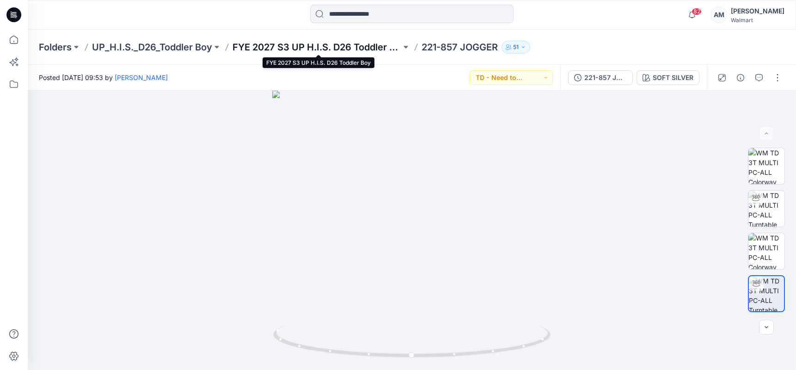
click at [327, 49] on p "FYE 2027 S3 UP H.I.S. D26 Toddler Boy" at bounding box center [317, 47] width 169 height 13
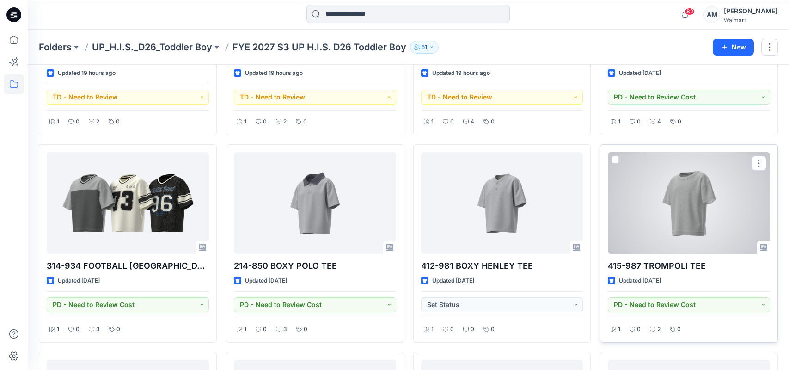
scroll to position [358, 0]
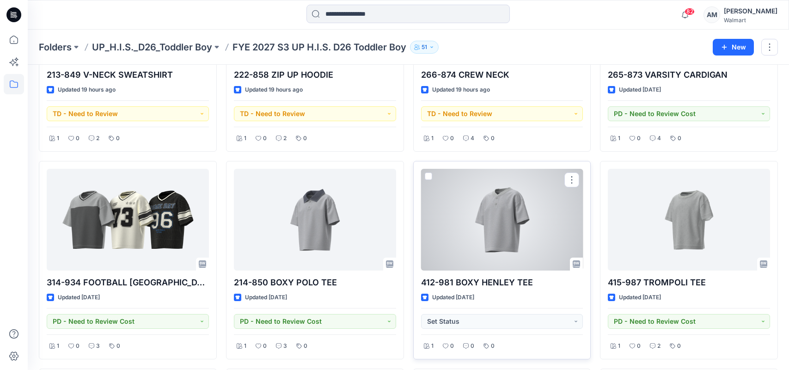
click at [514, 232] on div at bounding box center [502, 220] width 162 height 102
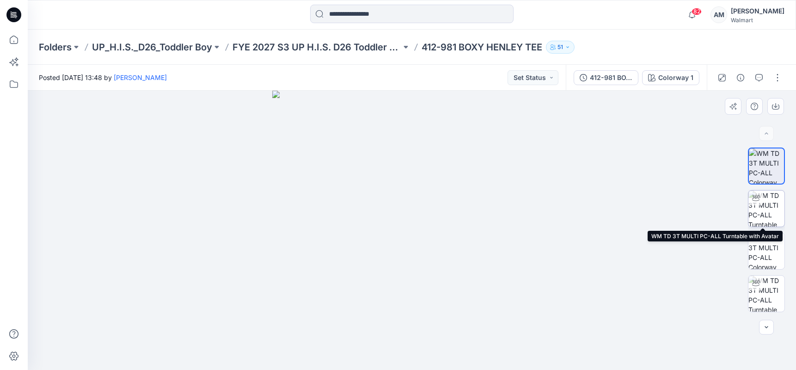
click at [764, 217] on img at bounding box center [766, 208] width 36 height 36
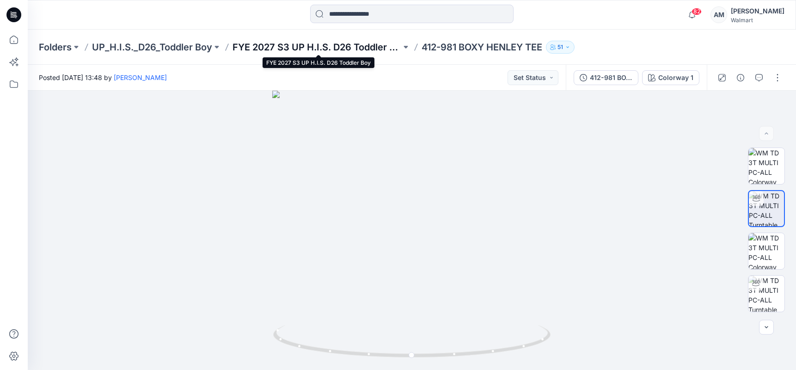
click at [340, 50] on p "FYE 2027 S3 UP H.I.S. D26 Toddler Boy" at bounding box center [317, 47] width 169 height 13
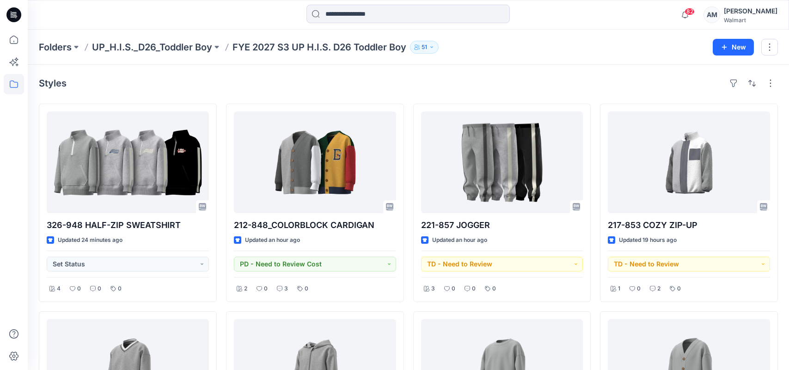
click at [616, 51] on div "Folders UP_H.I.S._D26_Toddler Boy FYE 2027 S3 UP H.I.S. D26 Toddler Boy [DEMOGR…" at bounding box center [372, 47] width 667 height 13
click at [139, 48] on p "UP_H.I.S._D26_Toddler Boy" at bounding box center [152, 47] width 120 height 13
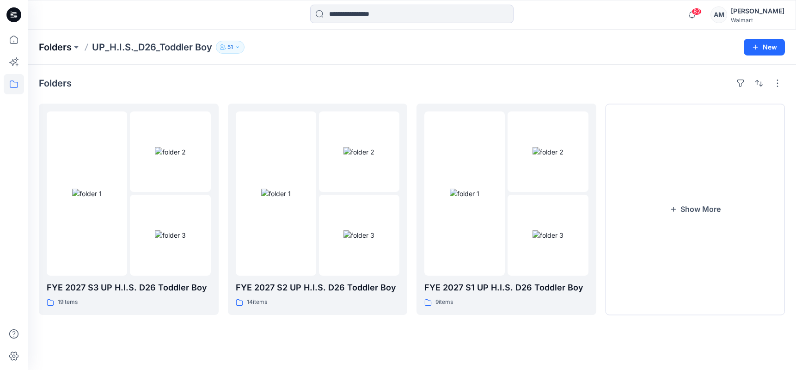
click at [53, 52] on p "Folders" at bounding box center [55, 47] width 33 height 13
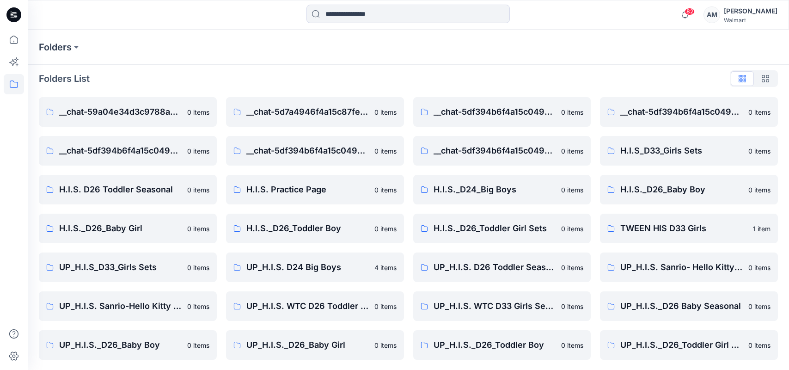
scroll to position [6, 0]
click at [716, 337] on link "UP_H.I.S._D26_Toddler Girl Sets & Dresses 0 items" at bounding box center [689, 344] width 178 height 30
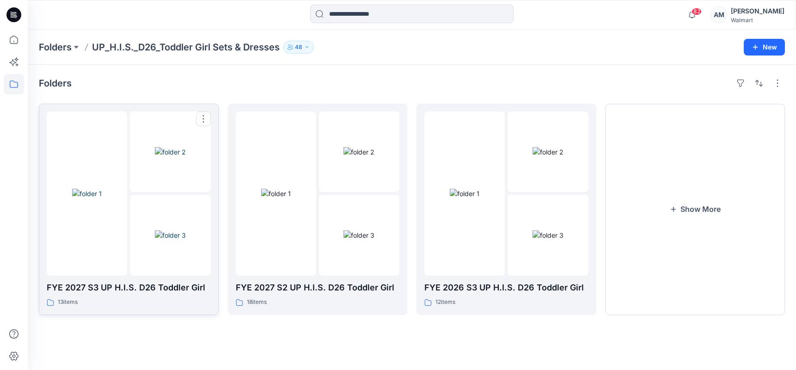
click at [155, 157] on img at bounding box center [170, 152] width 31 height 10
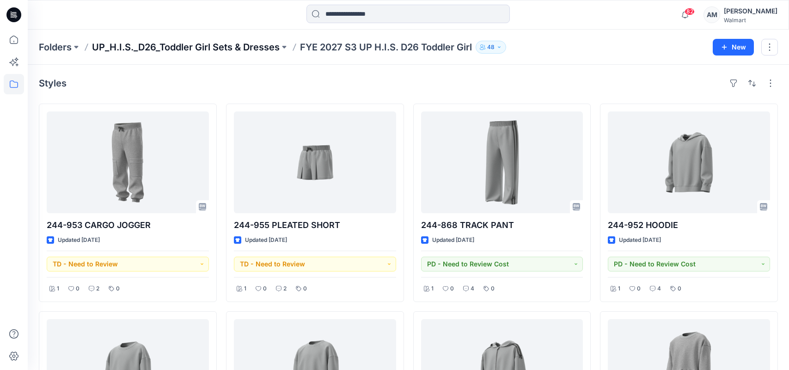
click at [192, 46] on p "UP_H.I.S._D26_Toddler Girl Sets & Dresses" at bounding box center [186, 47] width 188 height 13
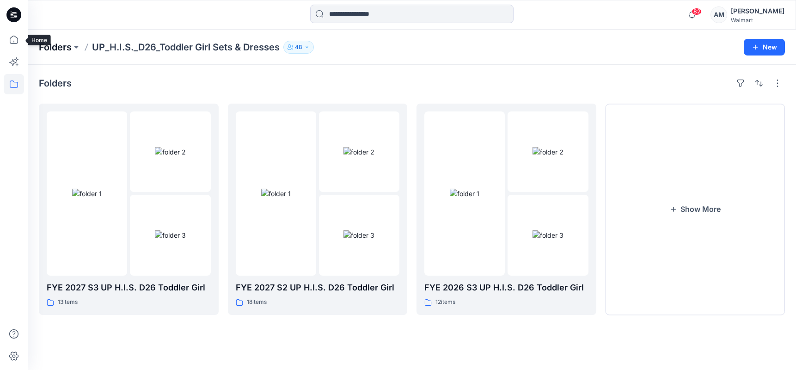
click at [52, 50] on p "Folders" at bounding box center [55, 47] width 33 height 13
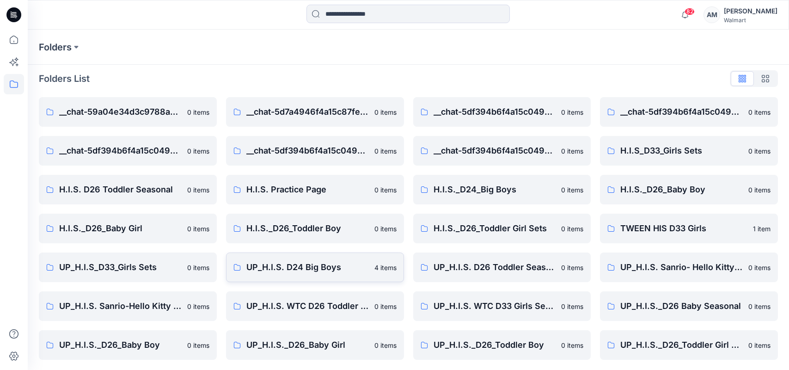
scroll to position [6, 0]
click at [150, 340] on p "UP_H.I.S._D26_Baby Boy" at bounding box center [120, 343] width 122 height 13
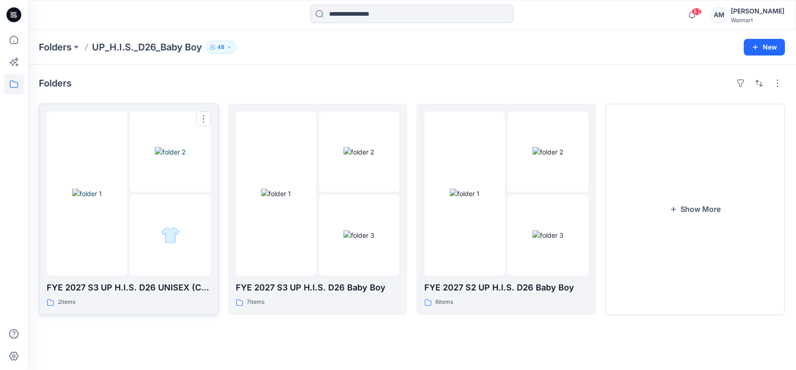
click at [128, 220] on div at bounding box center [129, 193] width 164 height 164
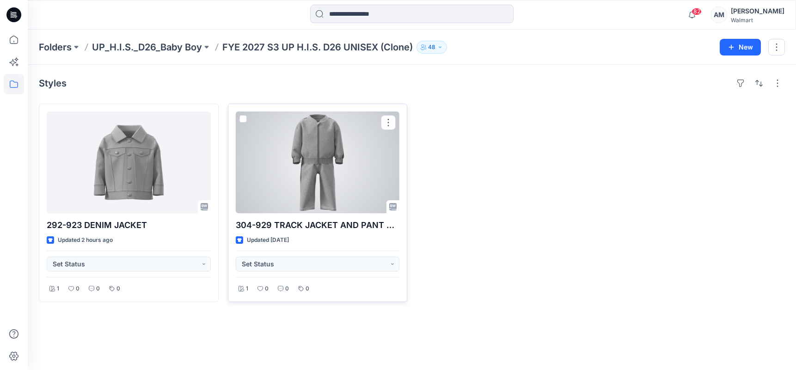
click at [336, 162] on div at bounding box center [318, 162] width 164 height 102
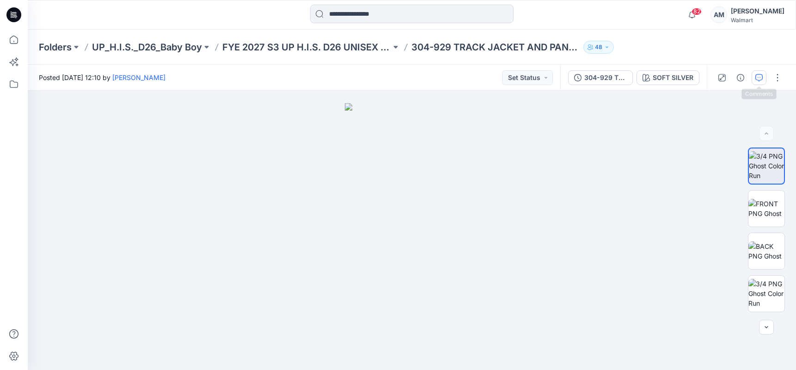
click at [754, 78] on button "button" at bounding box center [759, 77] width 15 height 15
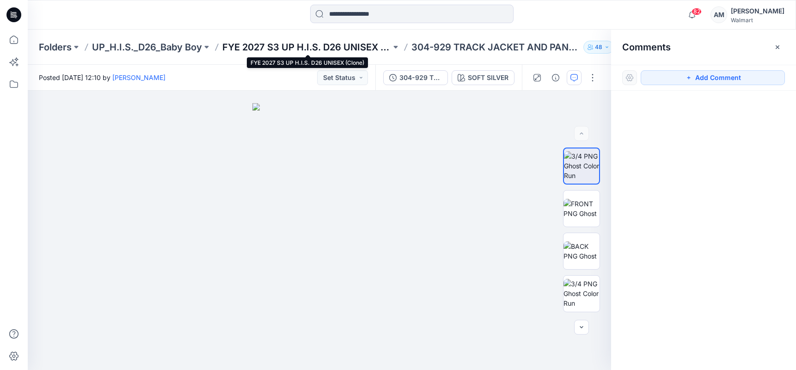
click at [330, 48] on p "FYE 2027 S3 UP H.I.S. D26 UNISEX (Clone)" at bounding box center [306, 47] width 169 height 13
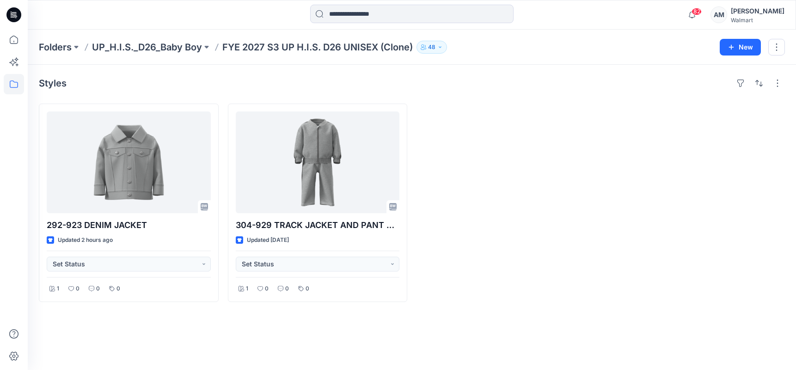
click at [650, 21] on div "82 Notifications Your style 326-948 HALF-ZIP SWEATSHIRT is ready 5 minutes ago …" at bounding box center [412, 15] width 768 height 20
